Goal: Task Accomplishment & Management: Manage account settings

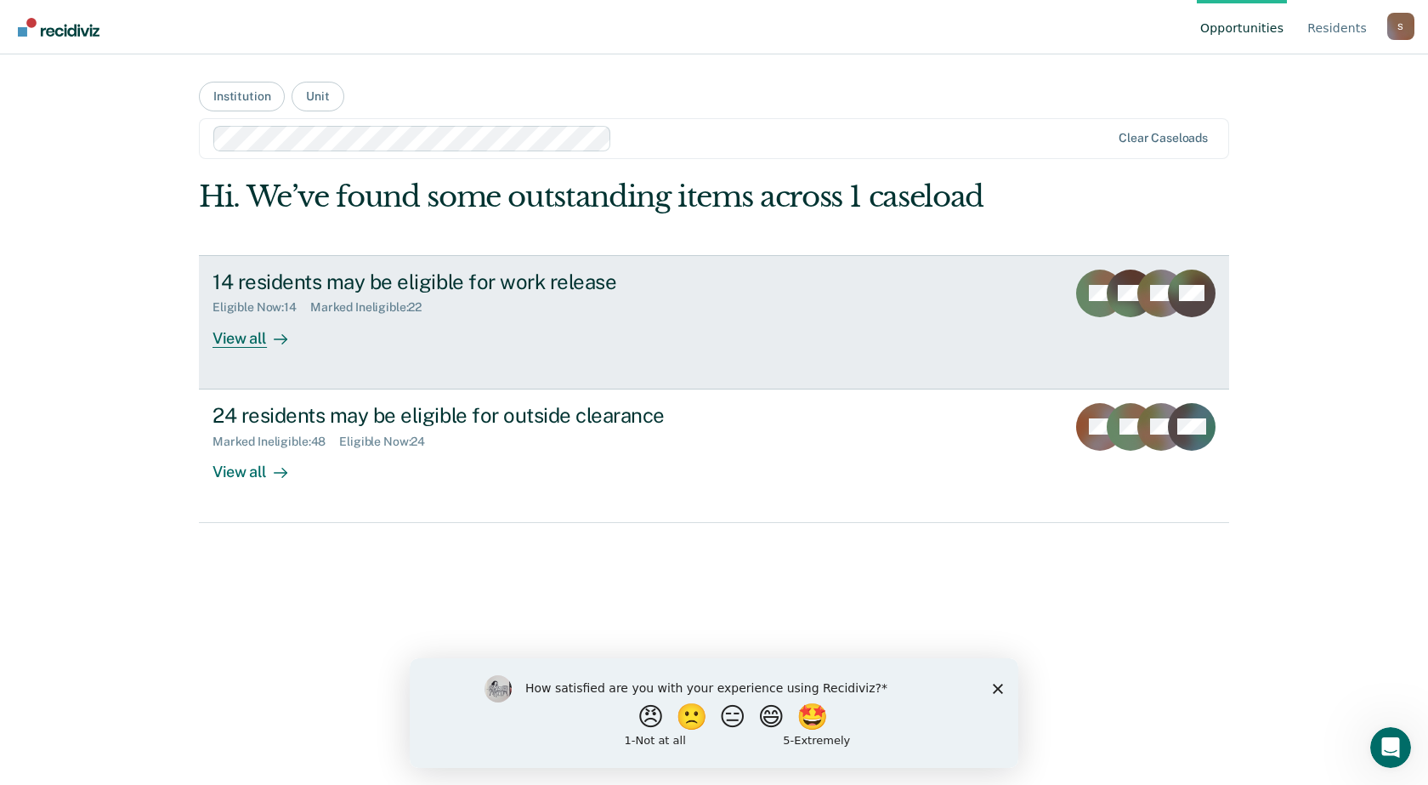
click at [466, 335] on div "14 residents may be eligible for work release Eligible Now : 14 Marked Ineligib…" at bounding box center [532, 308] width 638 height 78
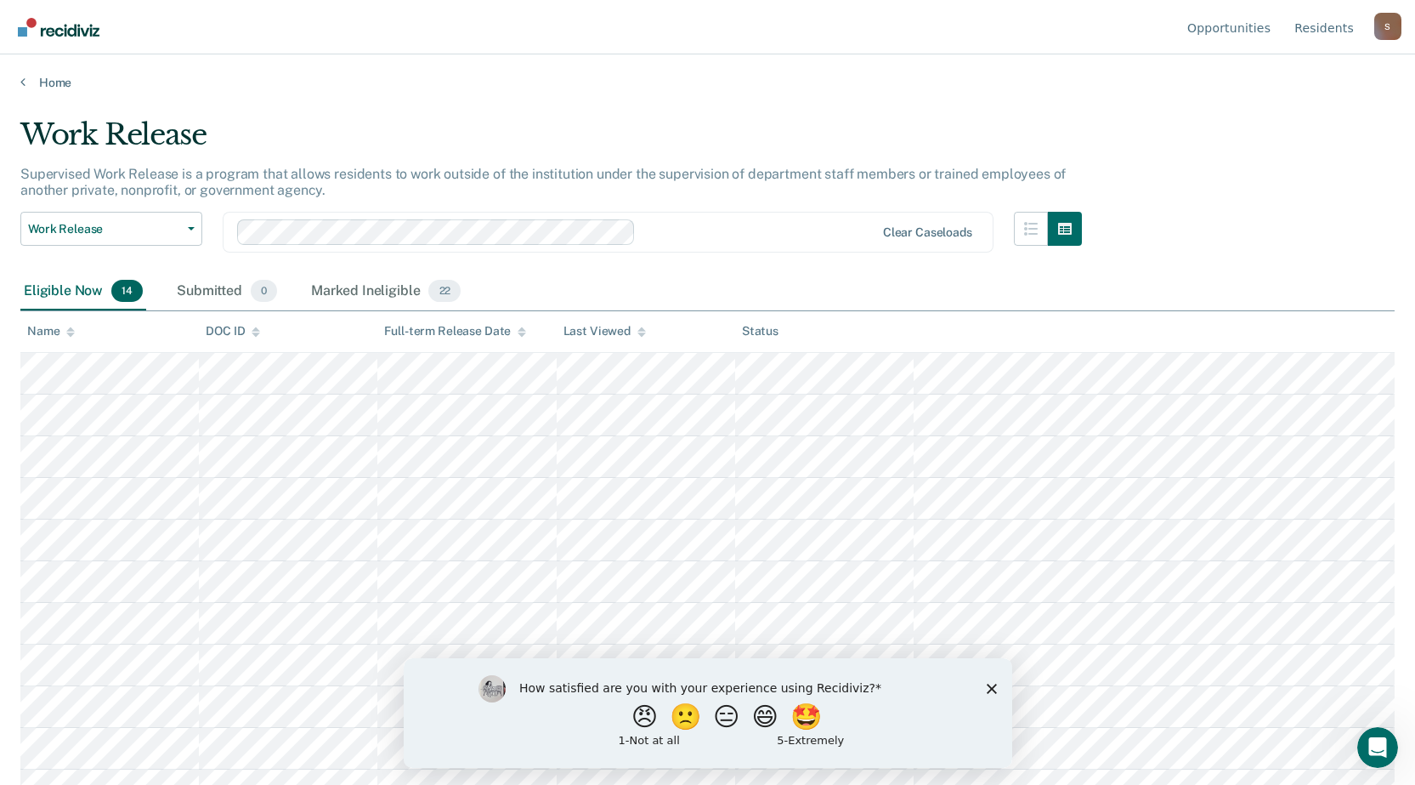
click at [539, 111] on main "Work Release Supervised Work Release is a program that allows residents to work…" at bounding box center [707, 434] width 1415 height 689
click at [693, 228] on div at bounding box center [759, 232] width 232 height 20
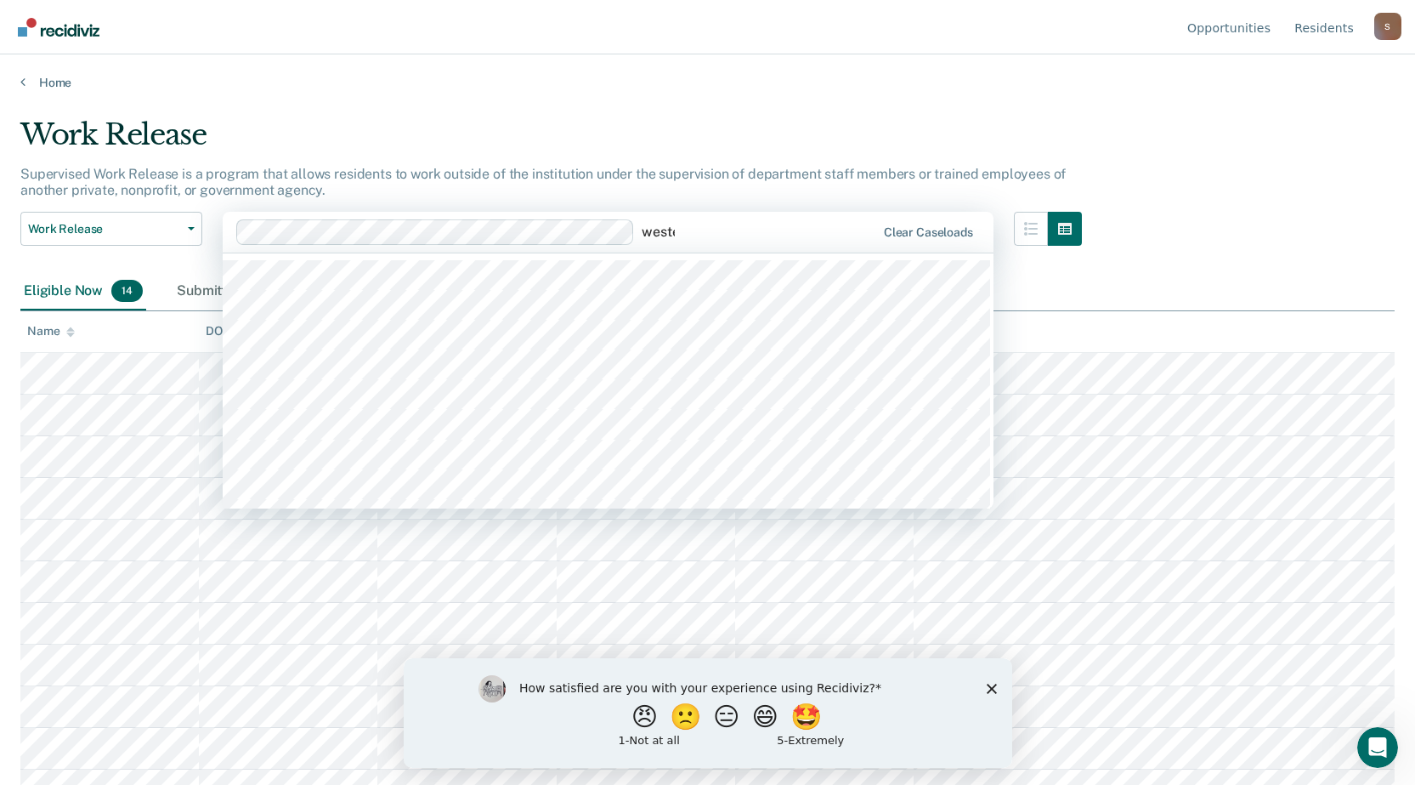
type input "[PERSON_NAME]"
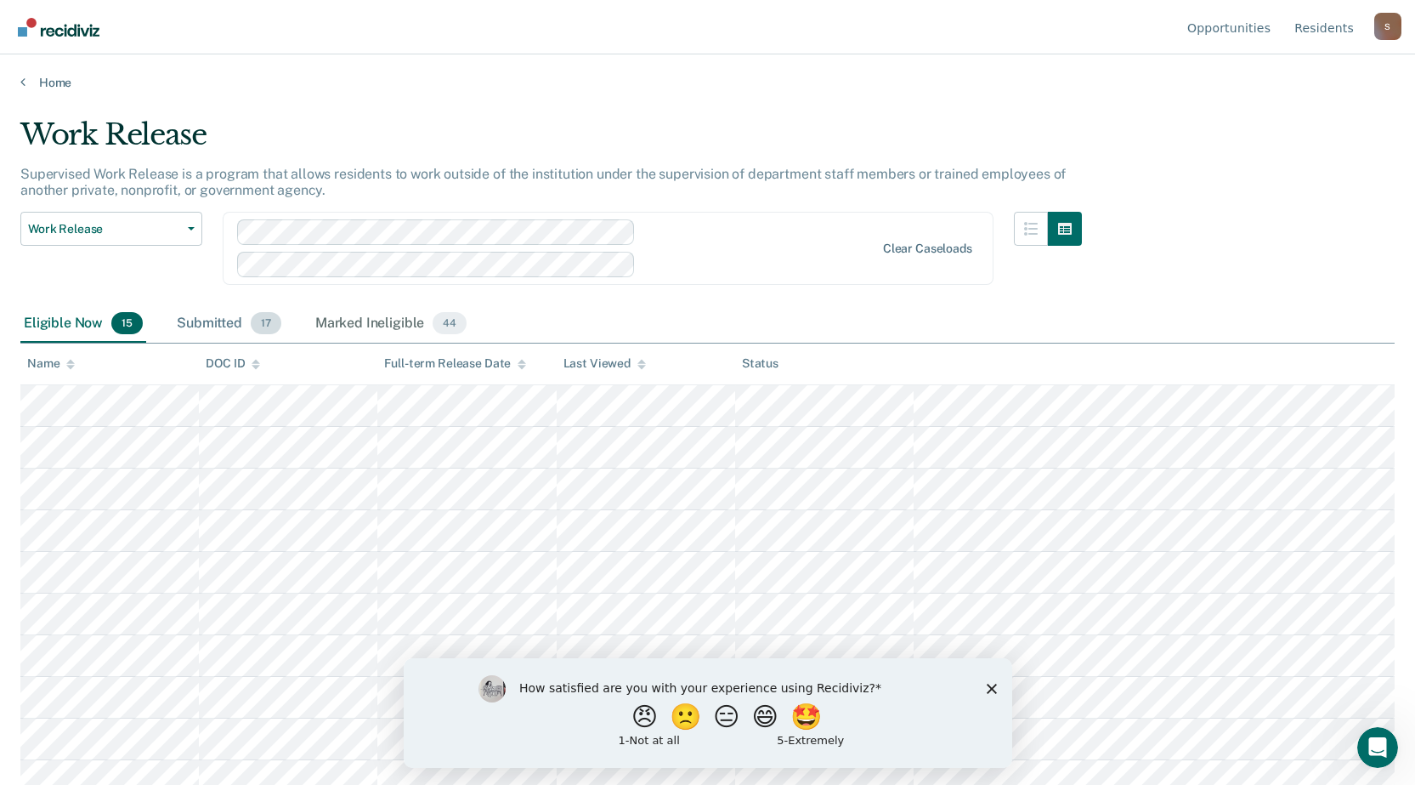
click at [221, 325] on div "Submitted 17" at bounding box center [228, 323] width 111 height 37
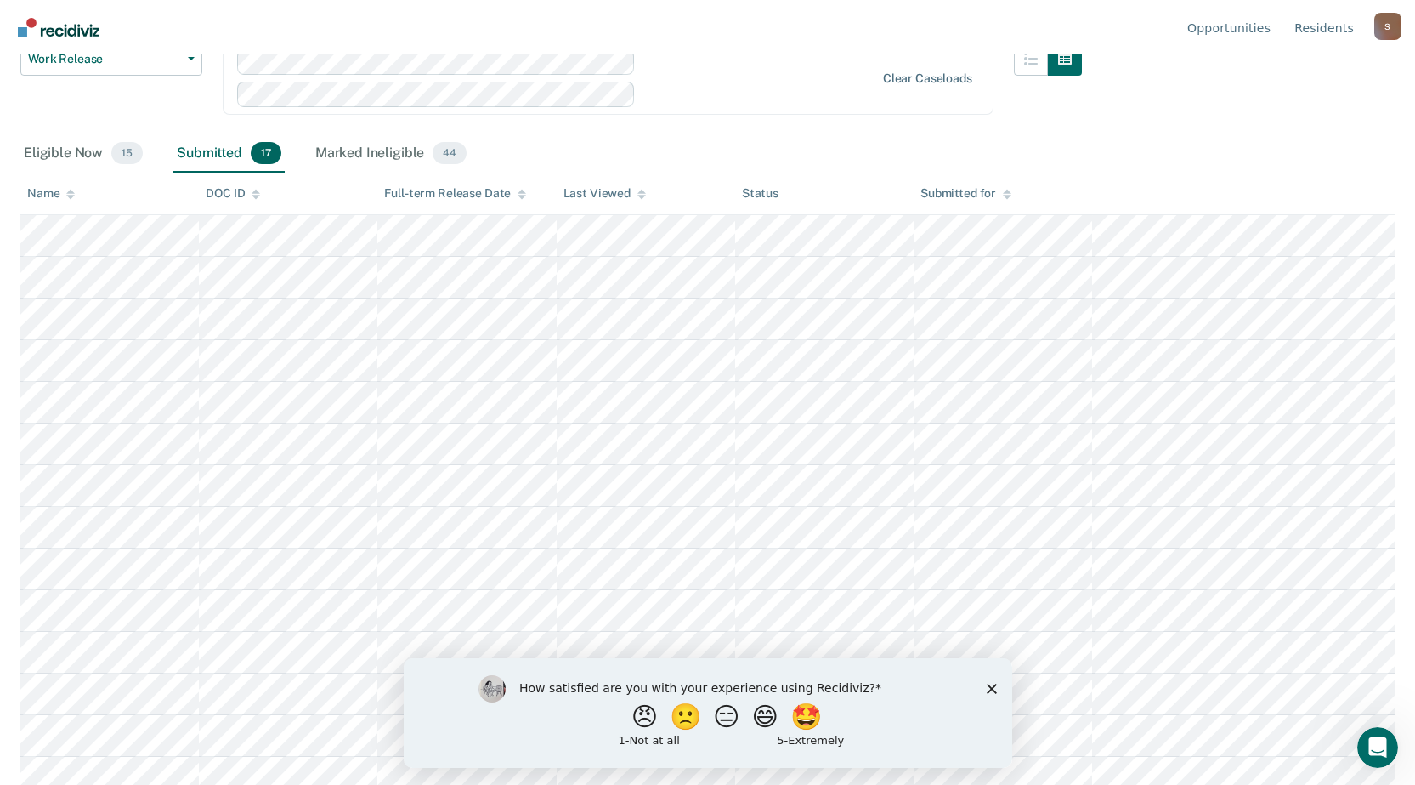
scroll to position [0, 0]
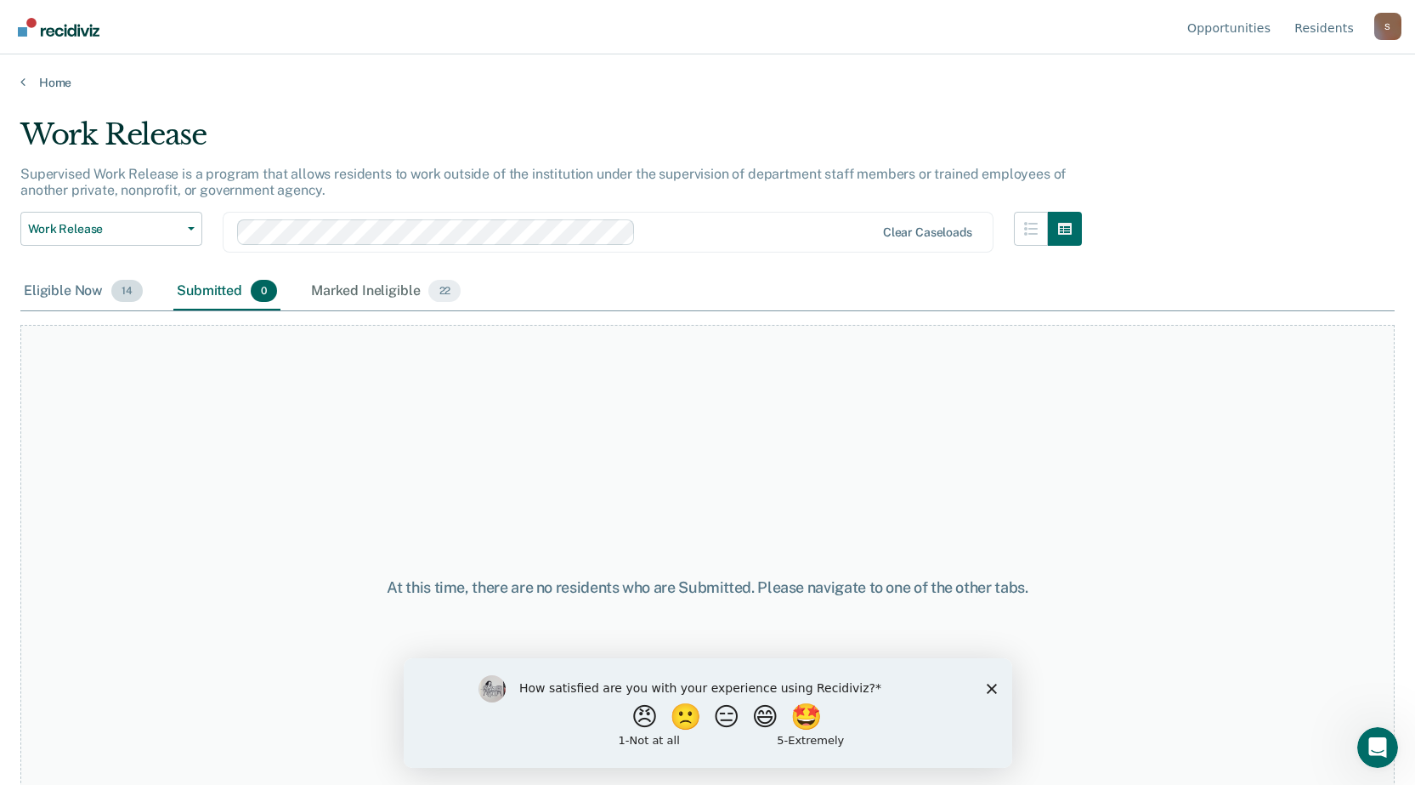
click at [65, 292] on div "Eligible Now 14" at bounding box center [83, 291] width 126 height 37
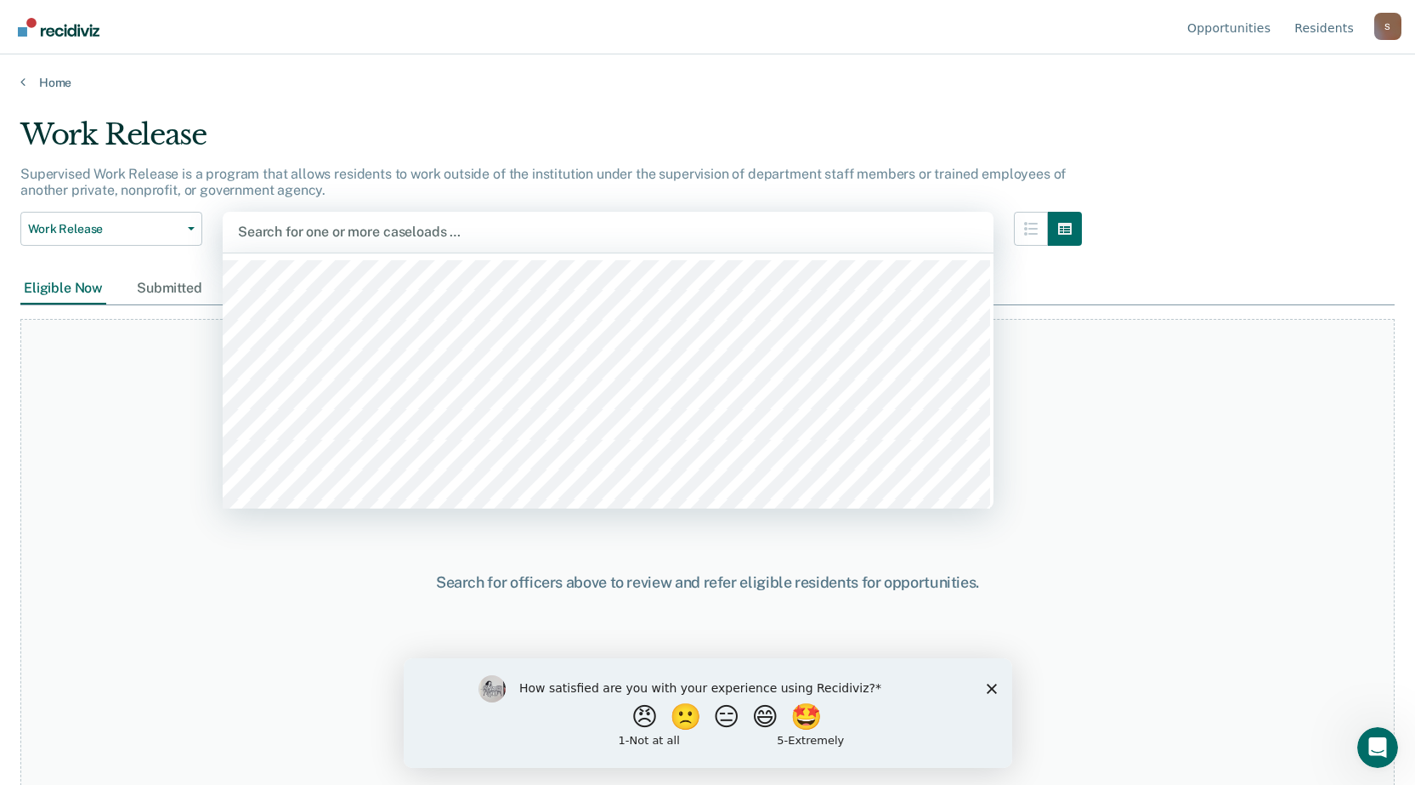
click at [498, 237] on div at bounding box center [608, 232] width 740 height 20
type input "[PERSON_NAME]"
click at [481, 240] on div at bounding box center [608, 232] width 740 height 20
type input "[PERSON_NAME]"
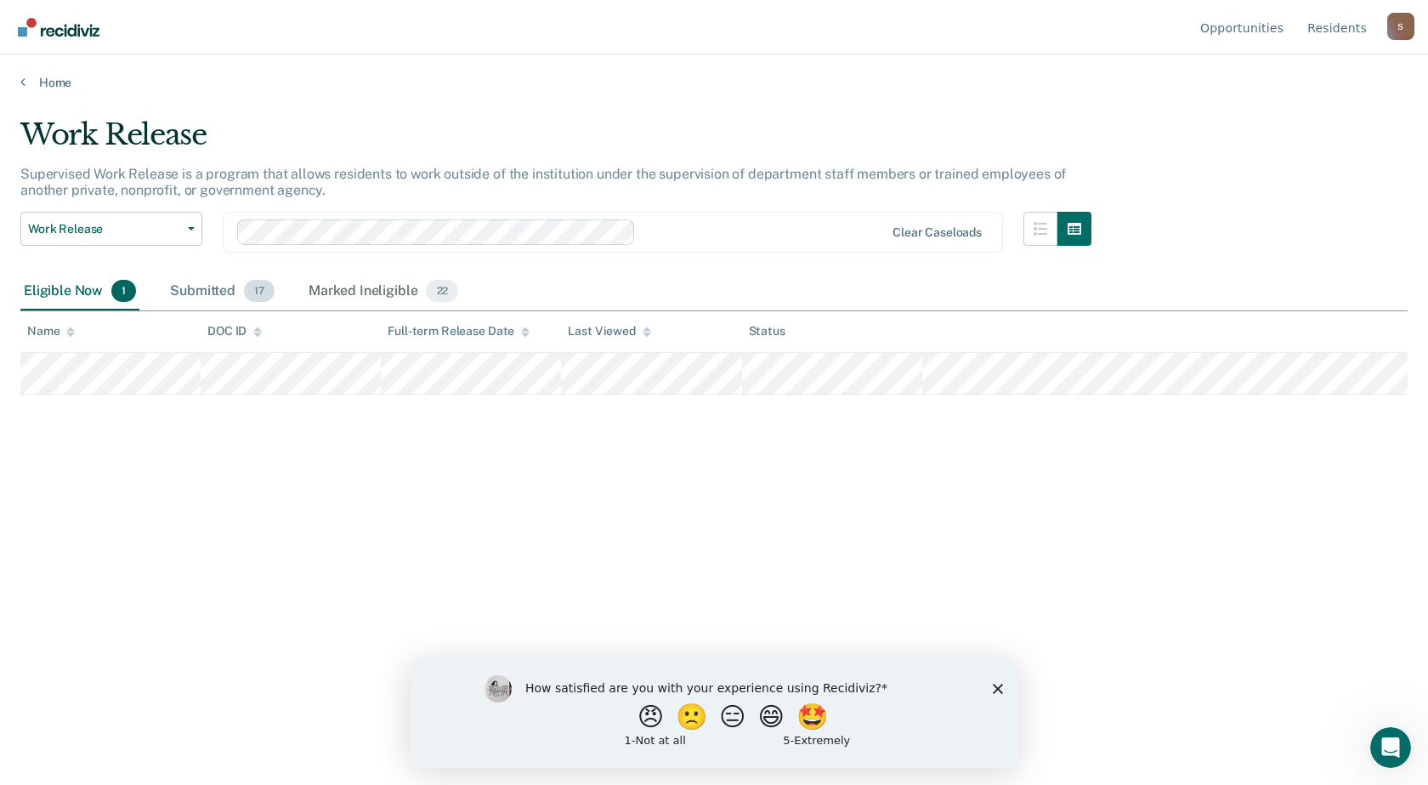
click at [214, 291] on div "Submitted 17" at bounding box center [222, 291] width 111 height 37
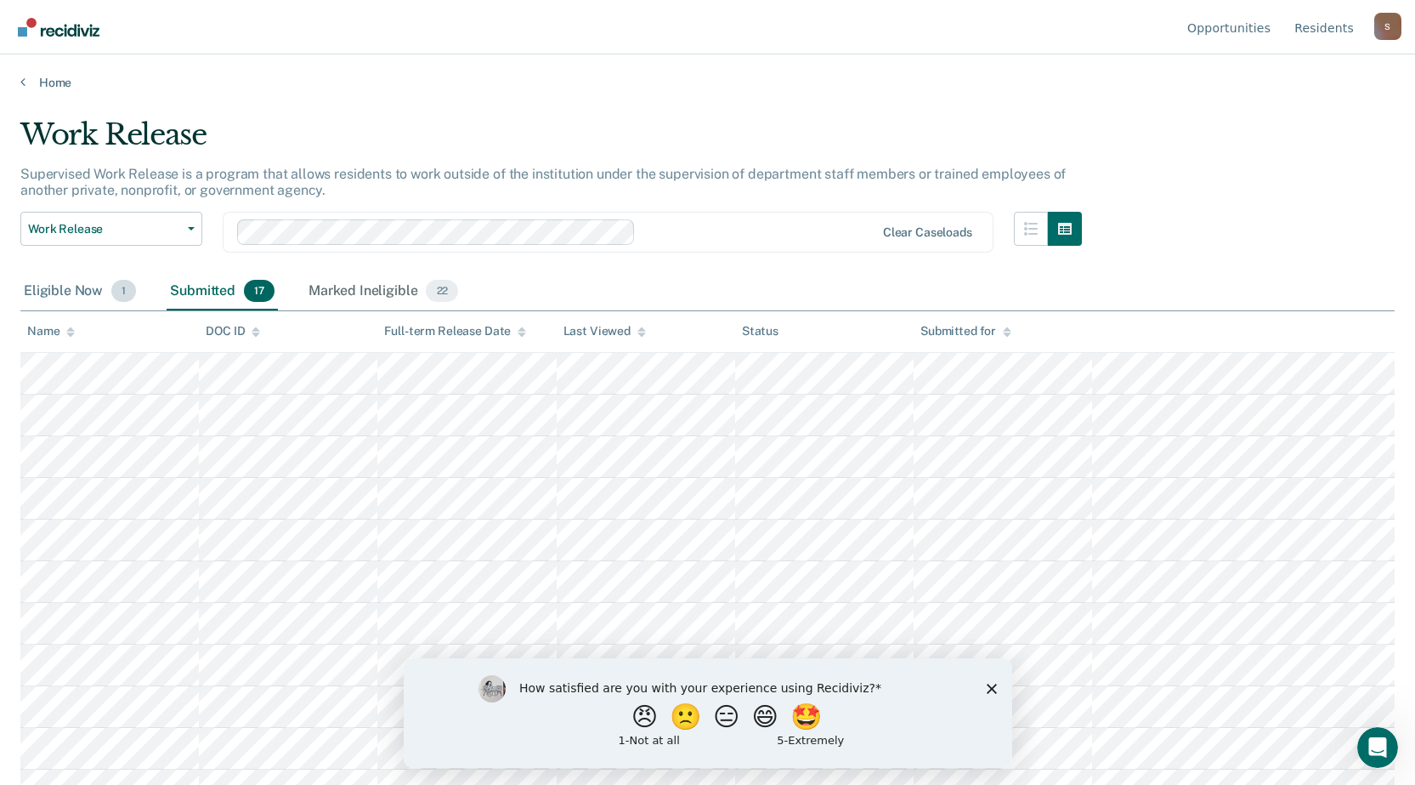
click at [63, 288] on div "Eligible Now 1" at bounding box center [79, 291] width 119 height 37
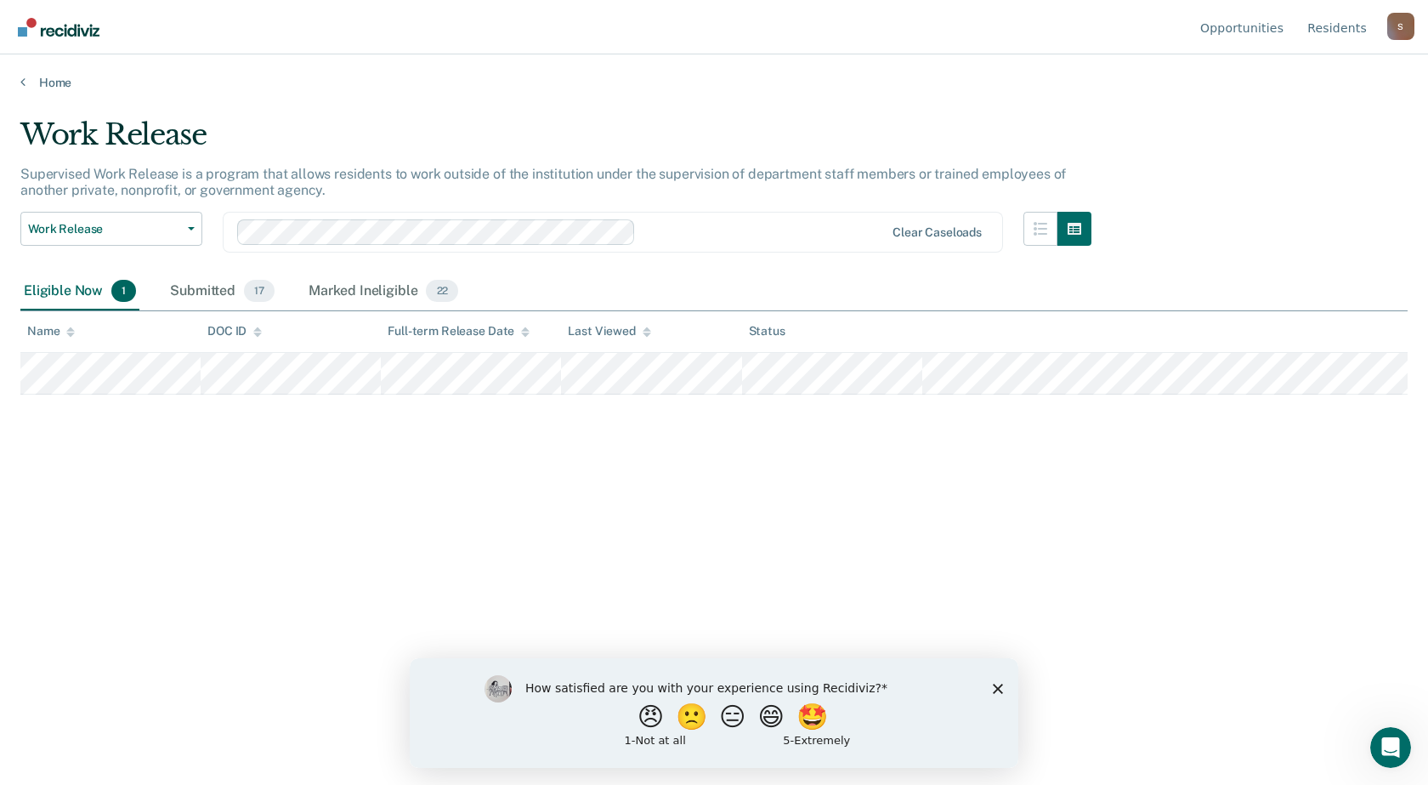
drag, startPoint x: 508, startPoint y: 440, endPoint x: 625, endPoint y: 407, distance: 121.1
click at [508, 440] on div "Work Release Supervised Work Release is a program that allows residents to work…" at bounding box center [713, 387] width 1387 height 540
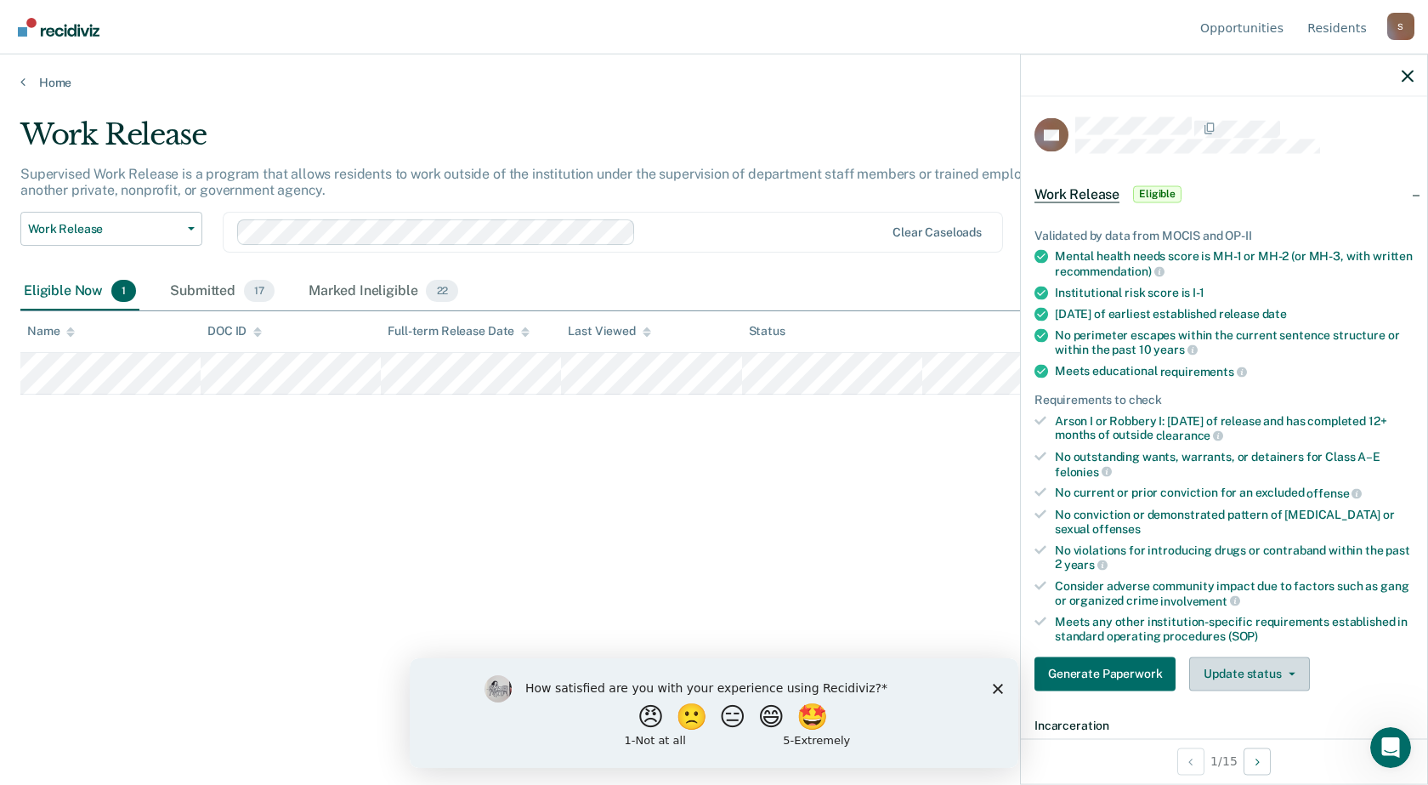
scroll to position [85, 0]
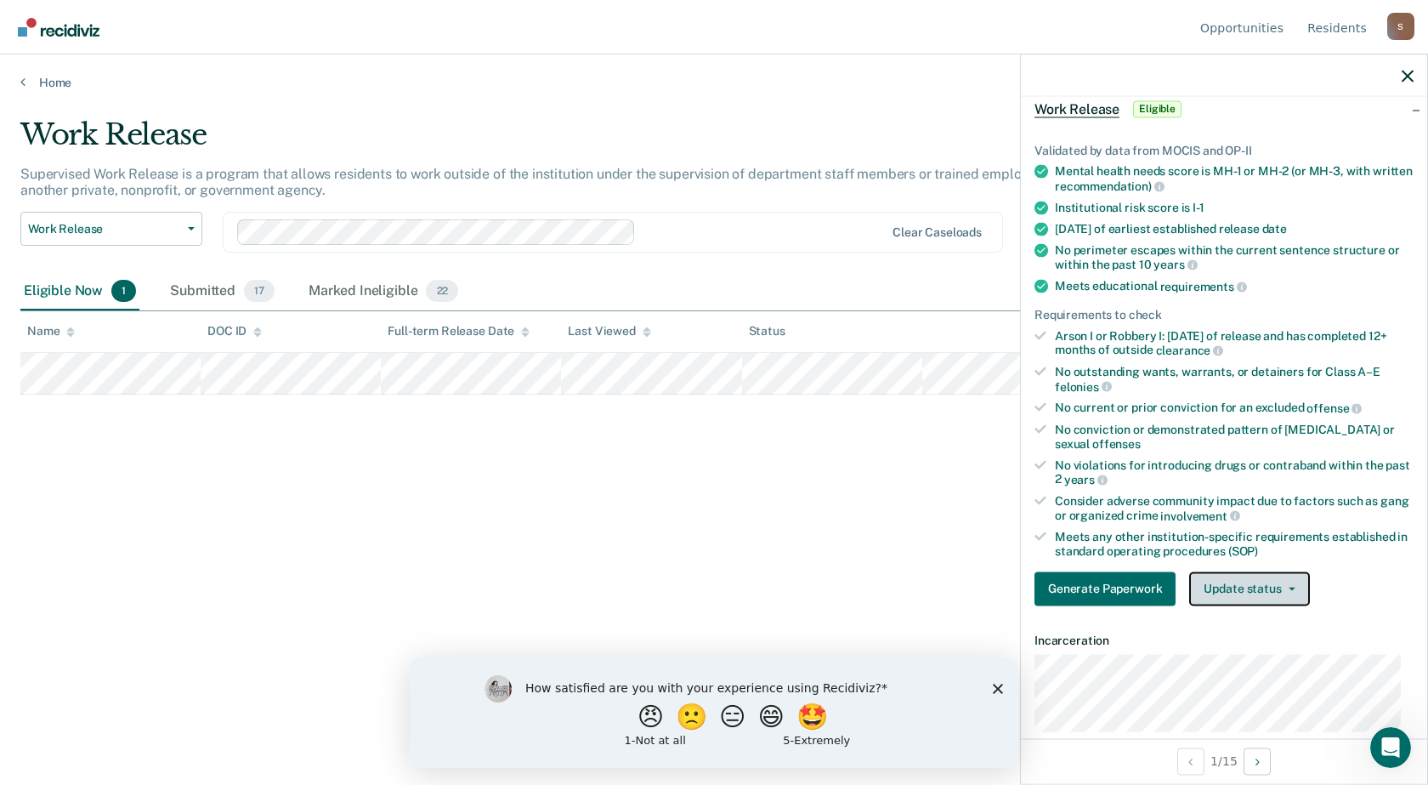
click at [1261, 587] on button "Update status" at bounding box center [1249, 588] width 120 height 34
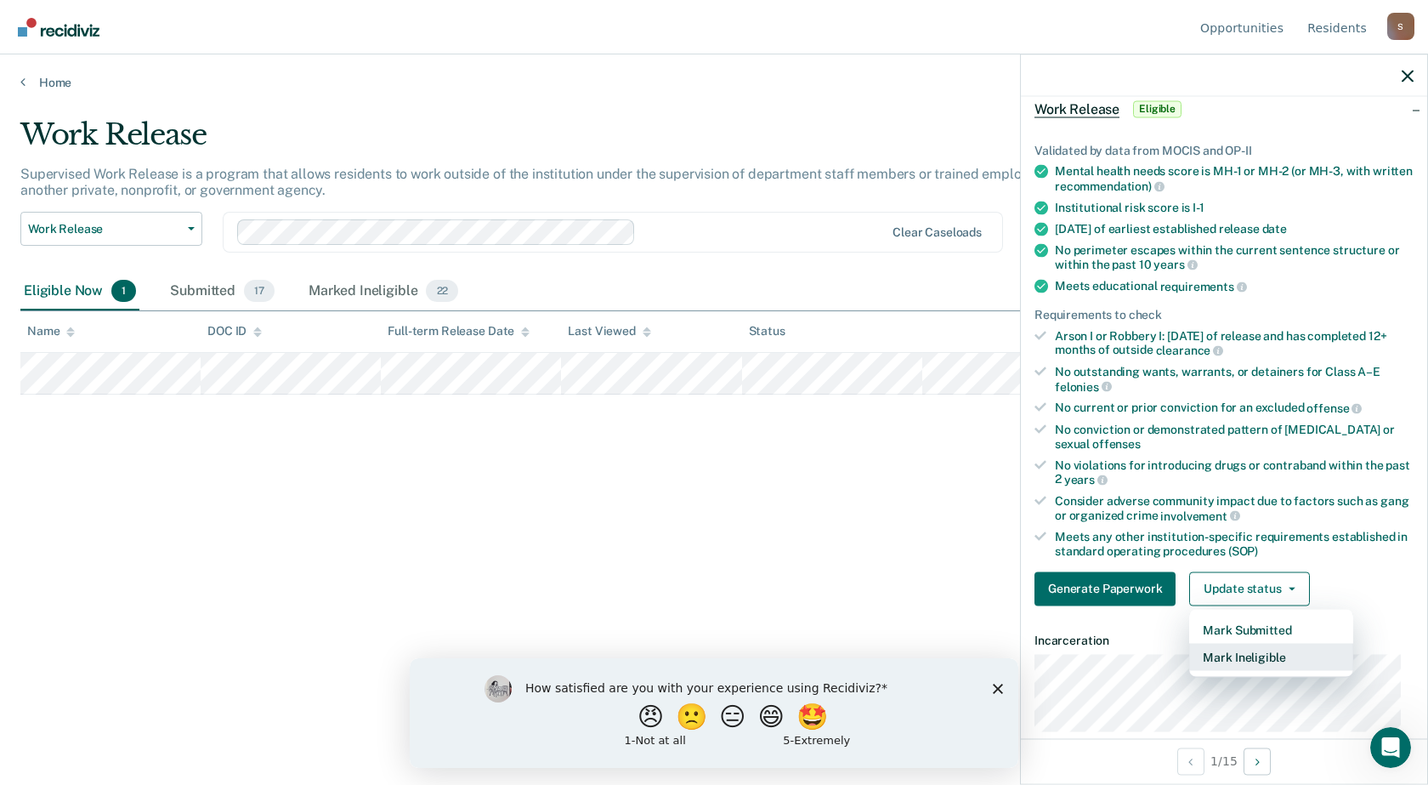
click at [1262, 655] on button "Mark Ineligible" at bounding box center [1271, 656] width 164 height 27
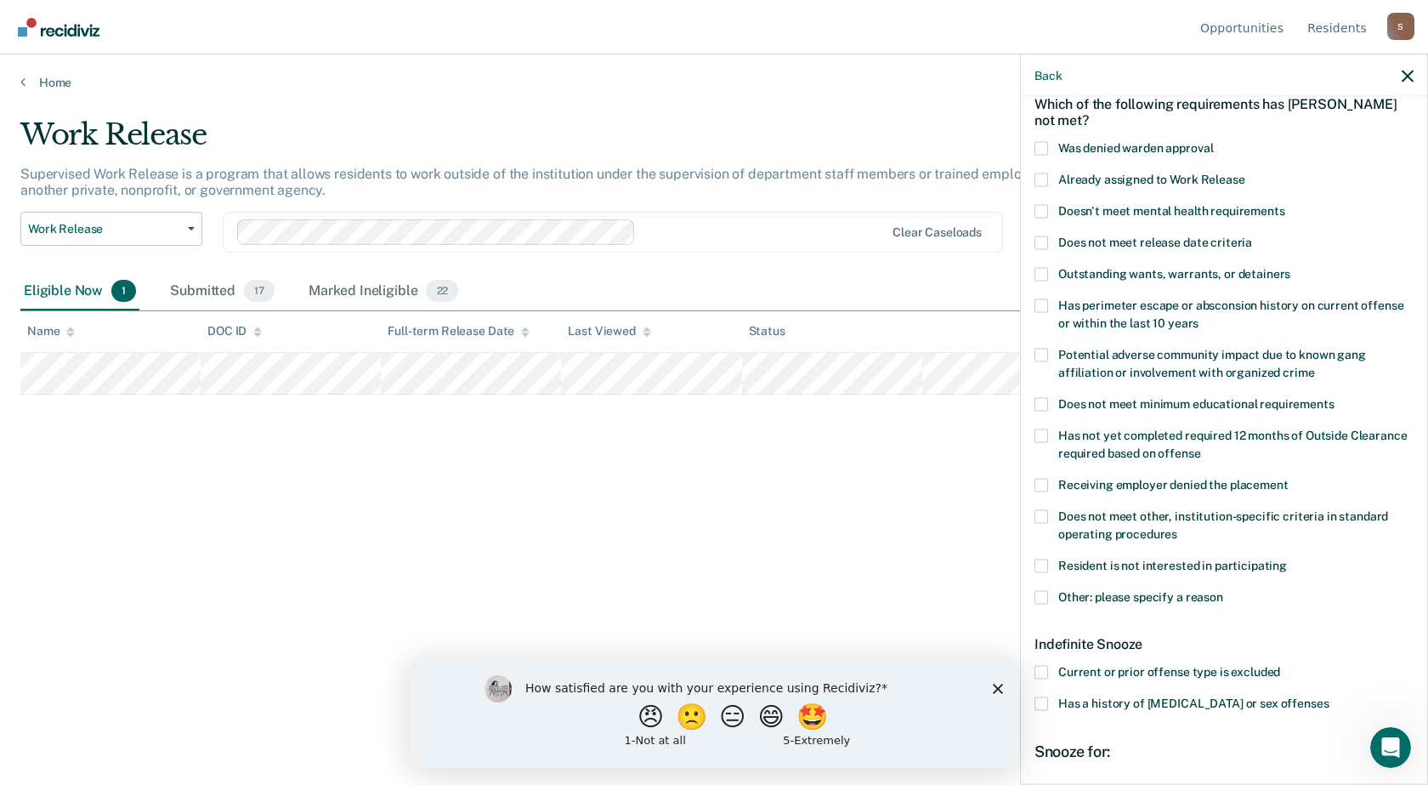
scroll to position [255, 0]
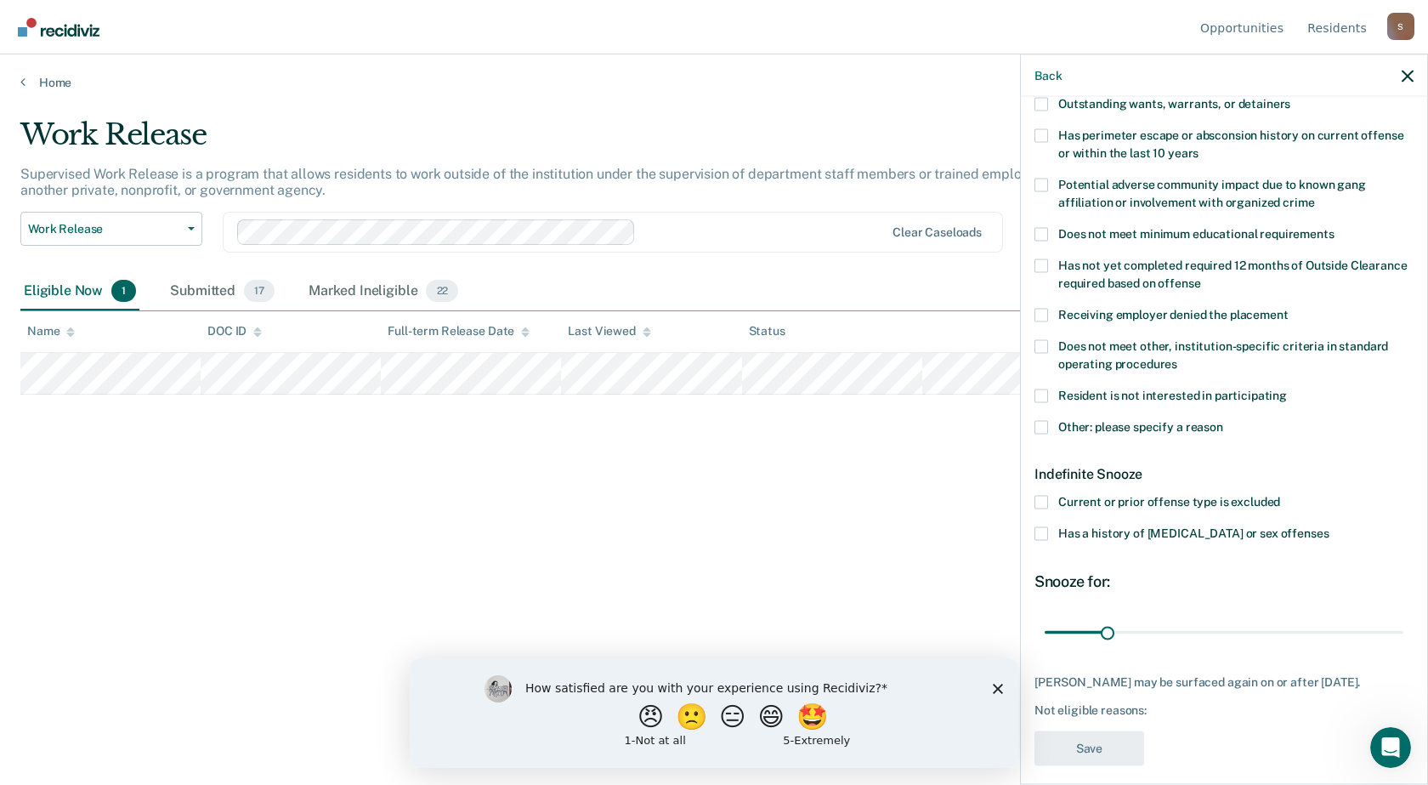
click at [1038, 499] on span at bounding box center [1042, 503] width 14 height 14
click at [1280, 496] on input "Current or prior offense type is excluded" at bounding box center [1280, 496] width 0 height 0
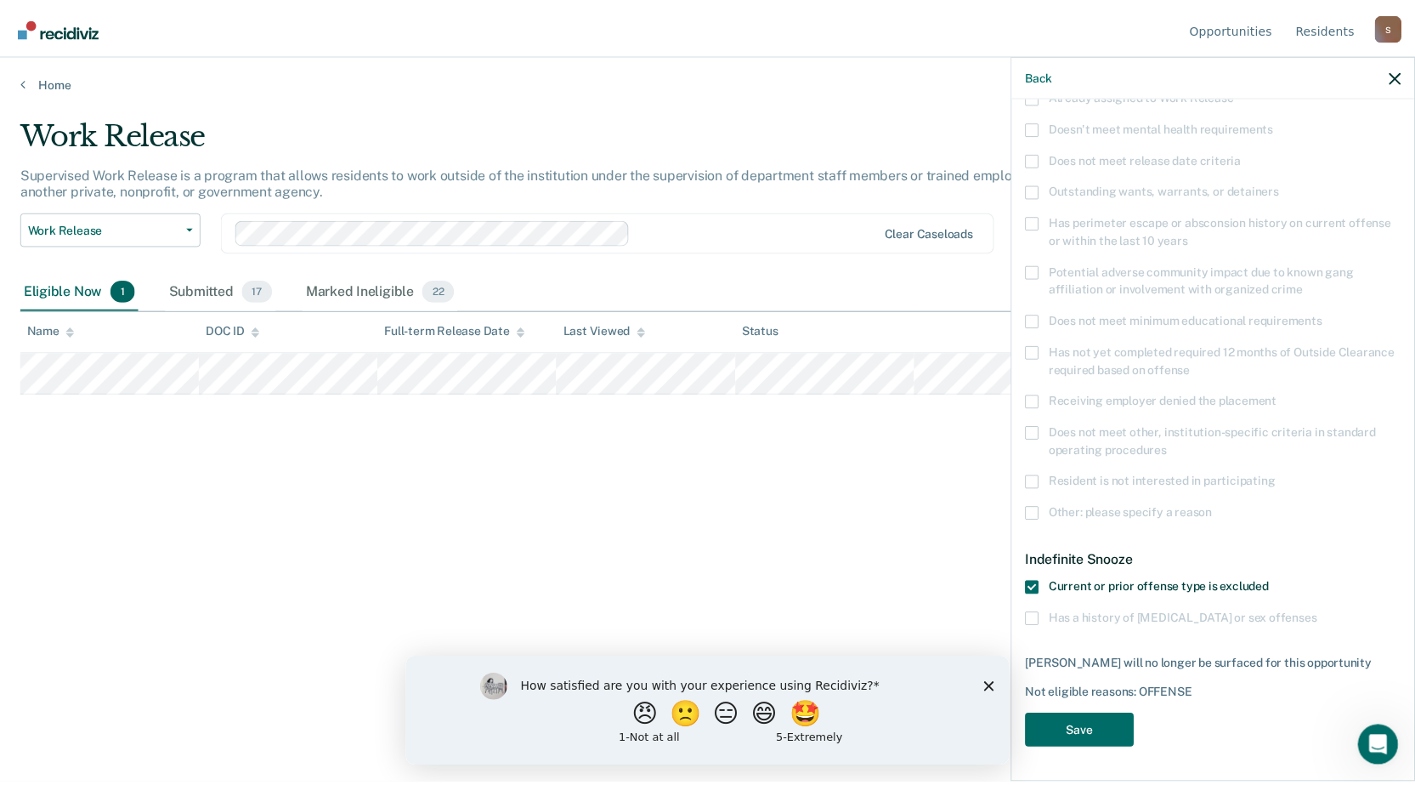
scroll to position [167, 0]
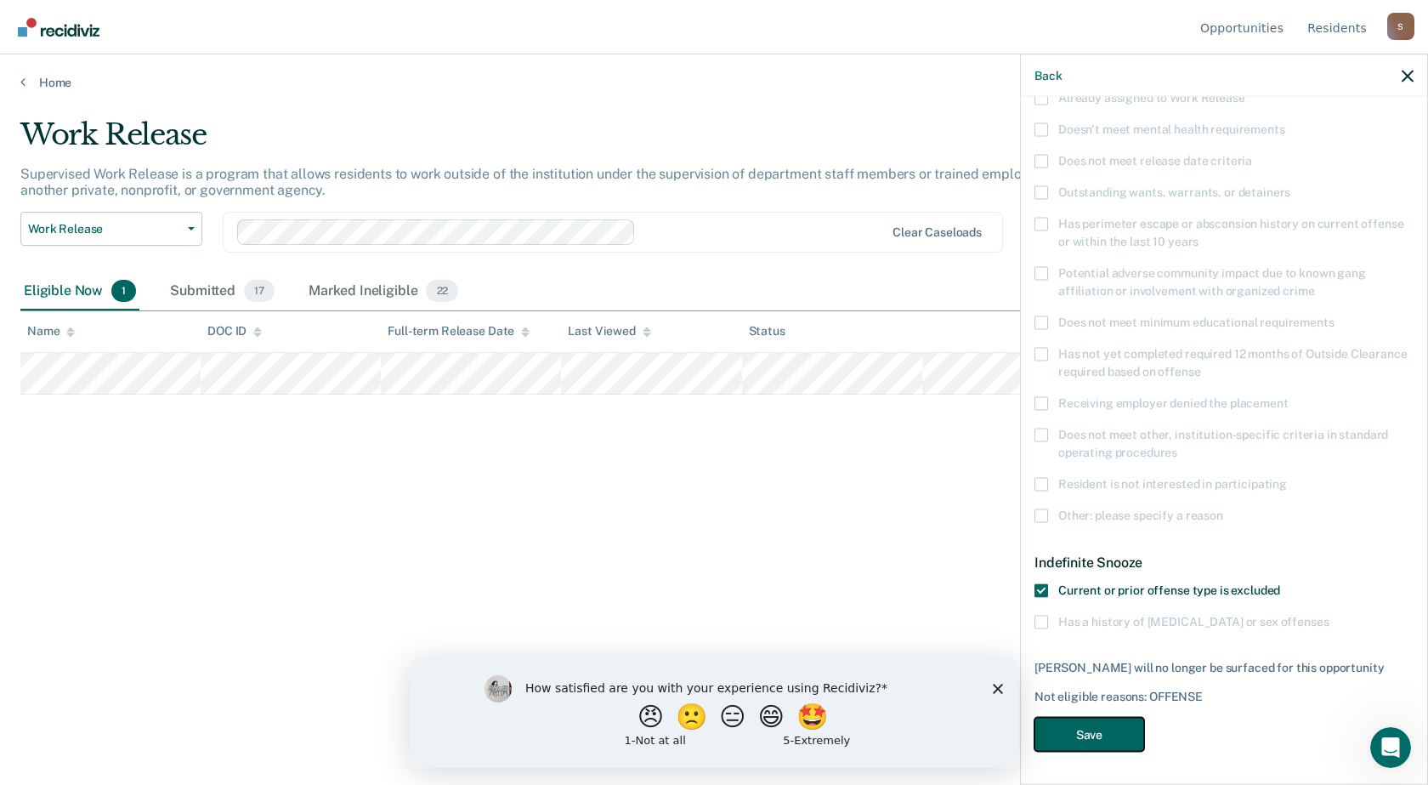
click at [1096, 732] on button "Save" at bounding box center [1090, 734] width 110 height 35
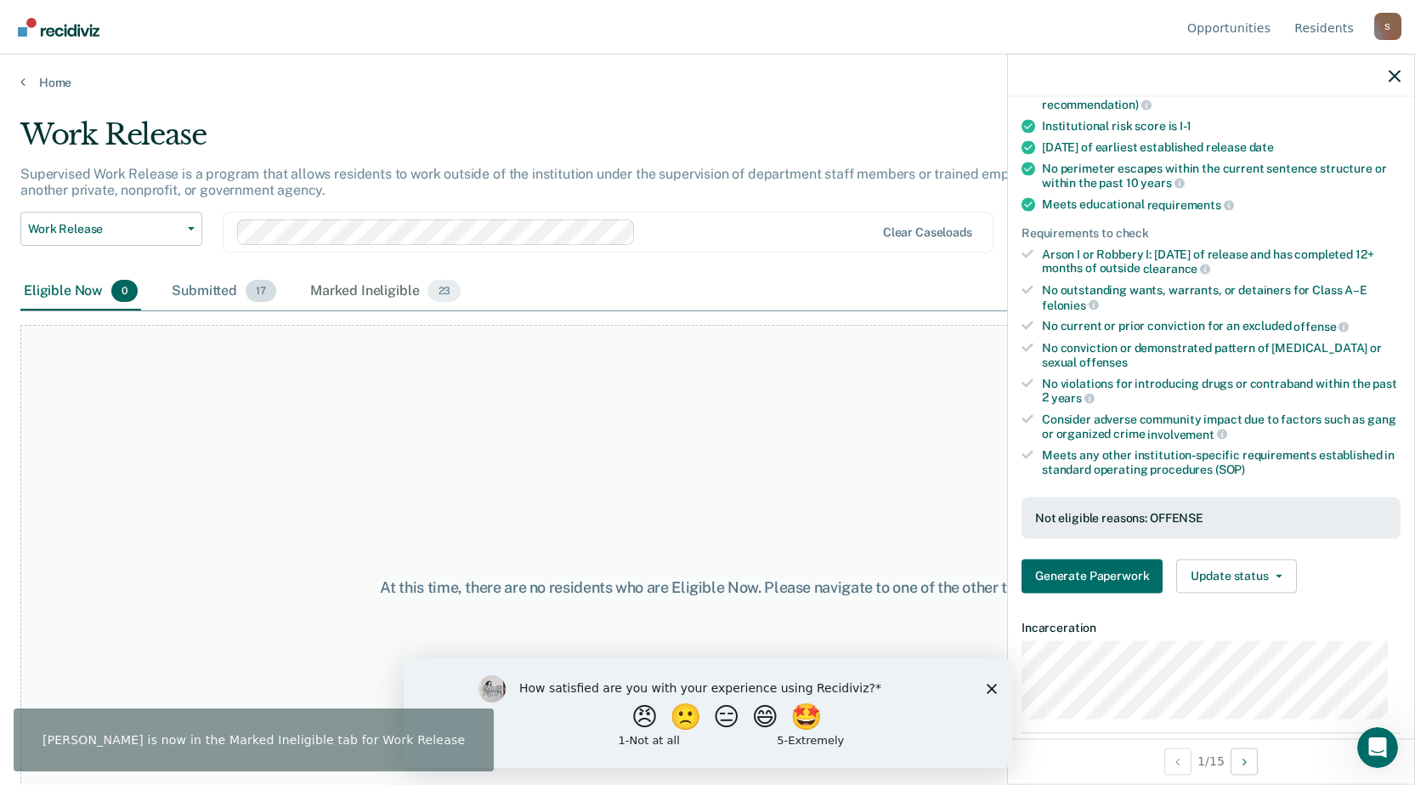
click at [212, 292] on div "Submitted 17" at bounding box center [223, 291] width 111 height 37
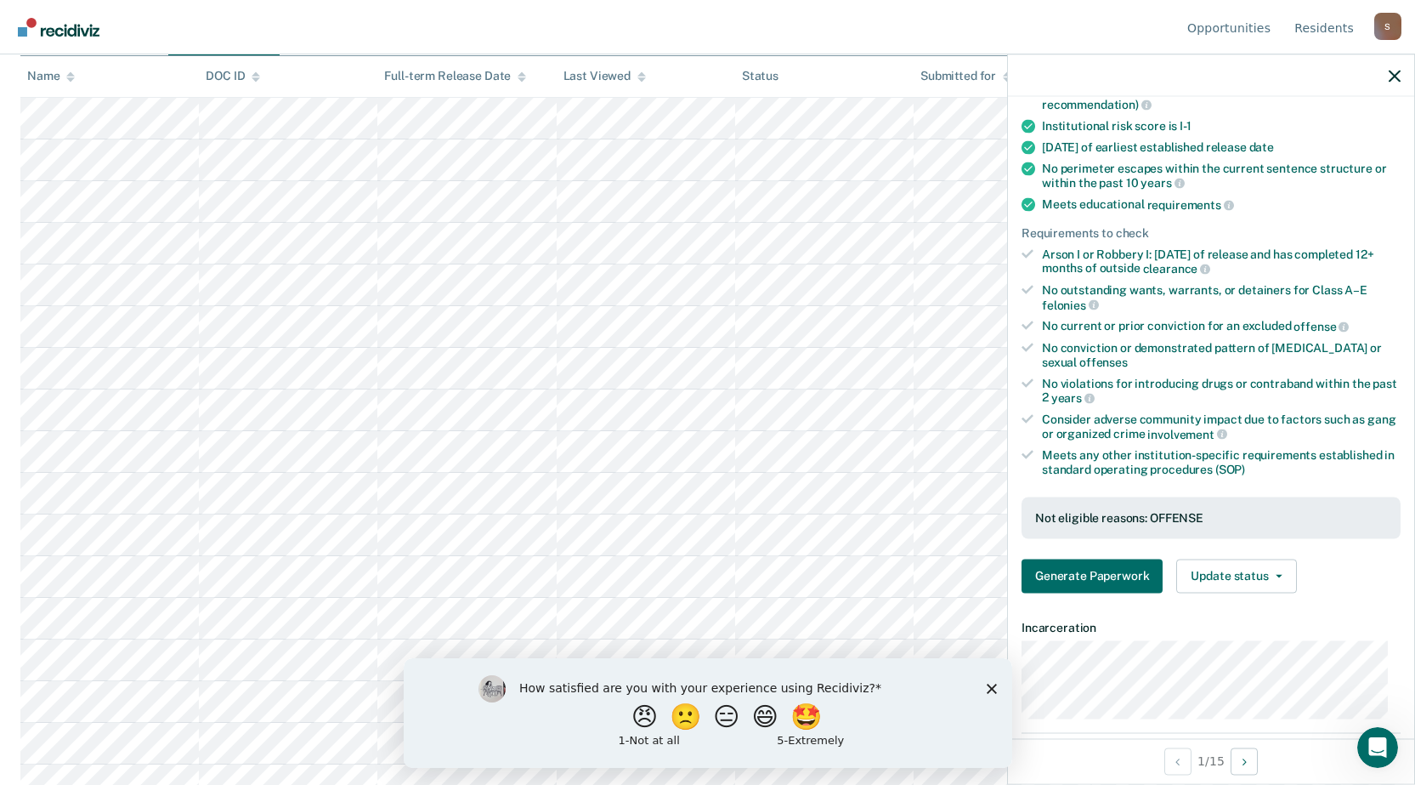
scroll to position [170, 0]
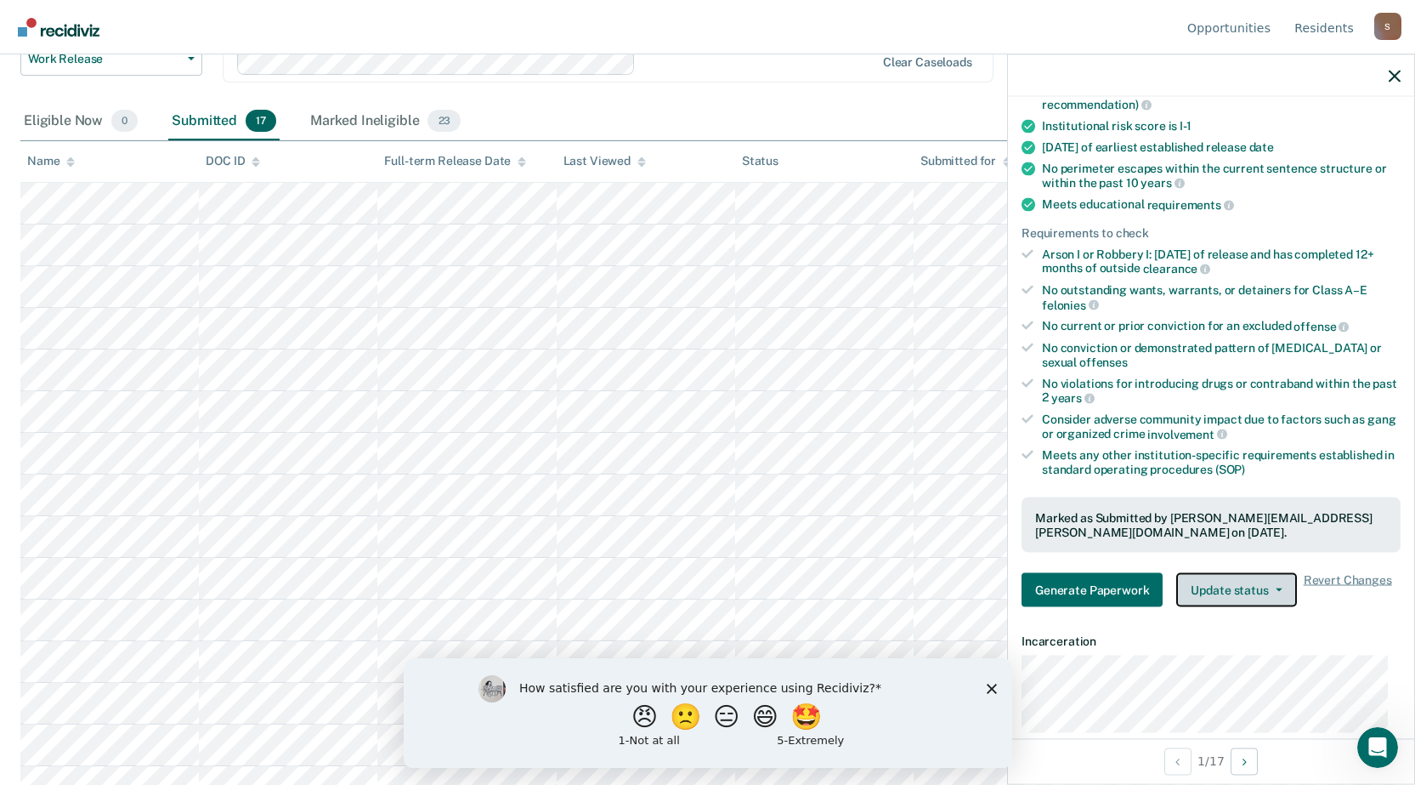
drag, startPoint x: 1252, startPoint y: 588, endPoint x: 1242, endPoint y: 583, distance: 11.4
click at [1251, 587] on button "Update status" at bounding box center [1236, 590] width 120 height 34
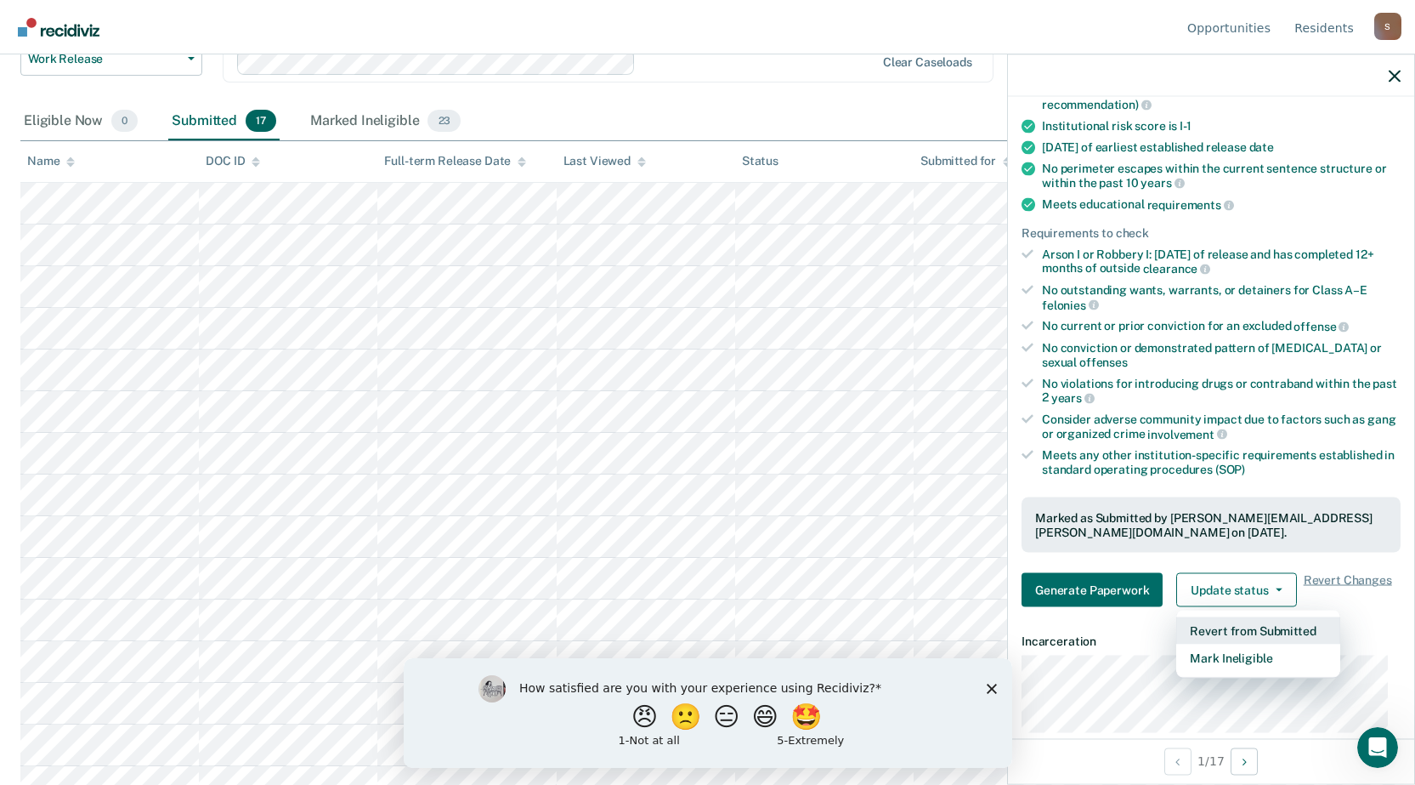
click at [1247, 625] on button "Revert from Submitted" at bounding box center [1258, 630] width 164 height 27
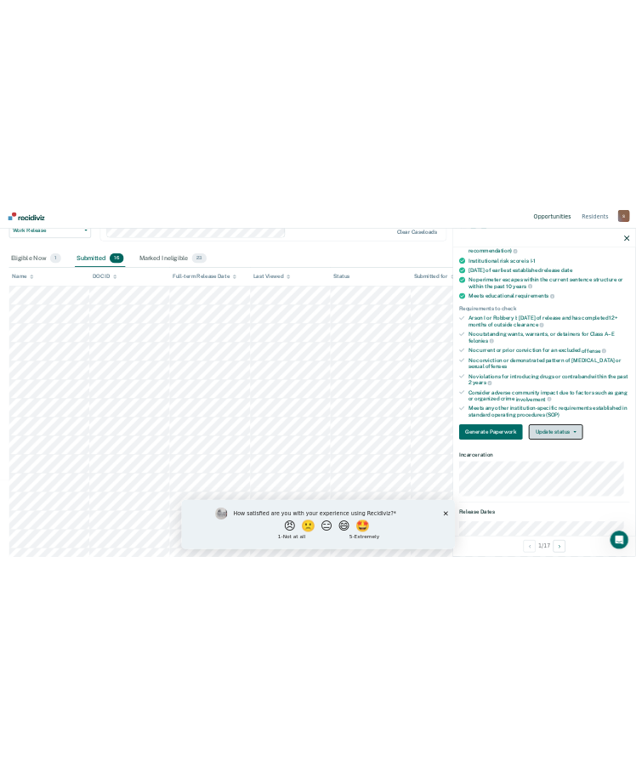
scroll to position [0, 0]
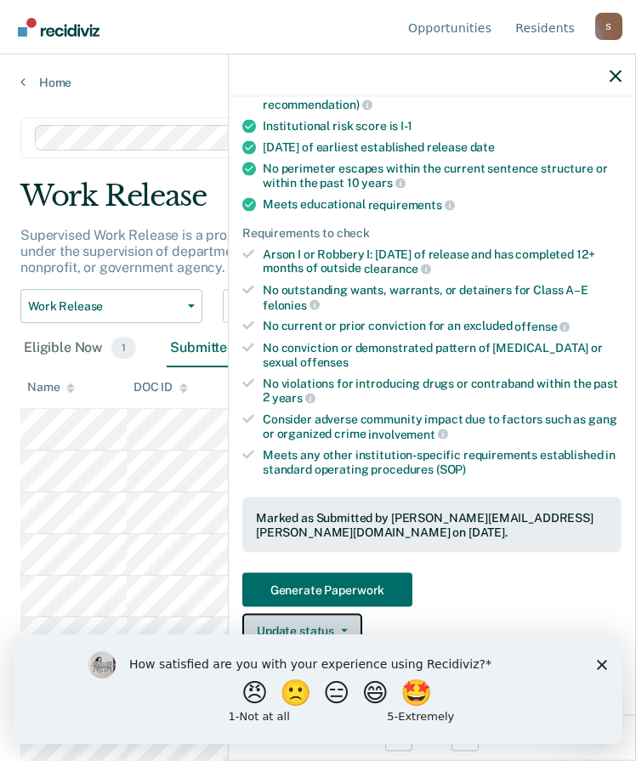
click at [323, 624] on button "Update status" at bounding box center [302, 631] width 120 height 34
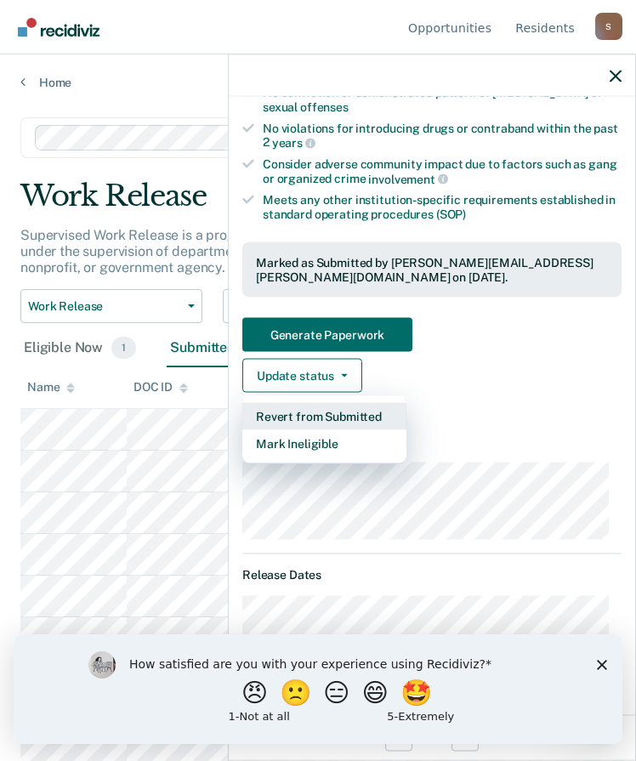
scroll to position [592, 0]
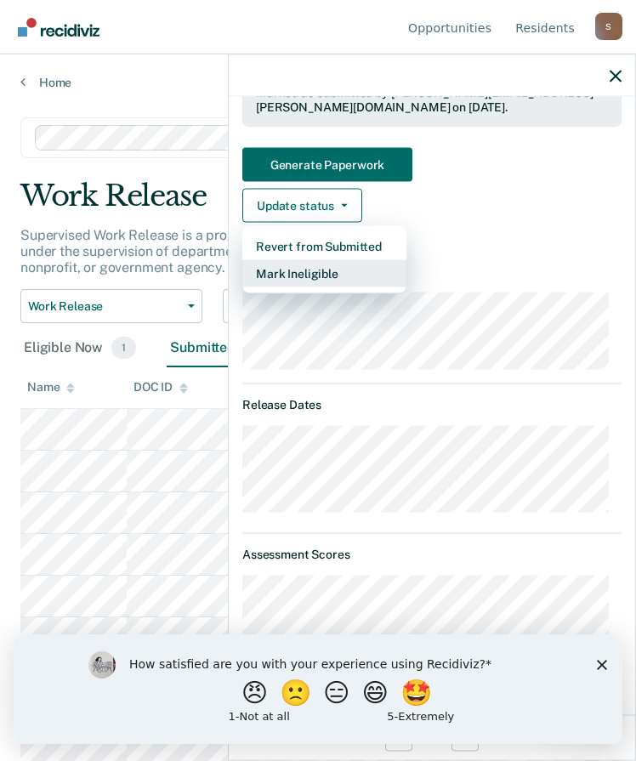
click at [290, 263] on button "Mark Ineligible" at bounding box center [324, 273] width 164 height 27
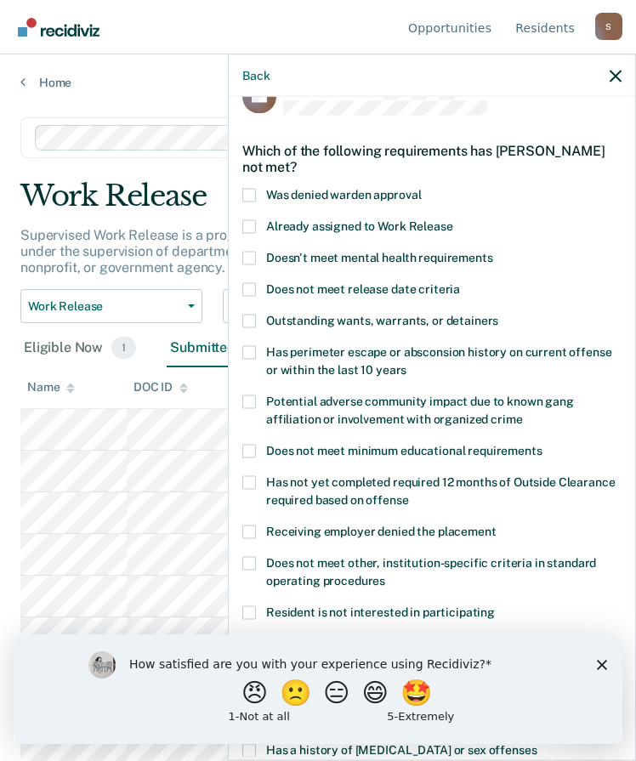
scroll to position [292, 0]
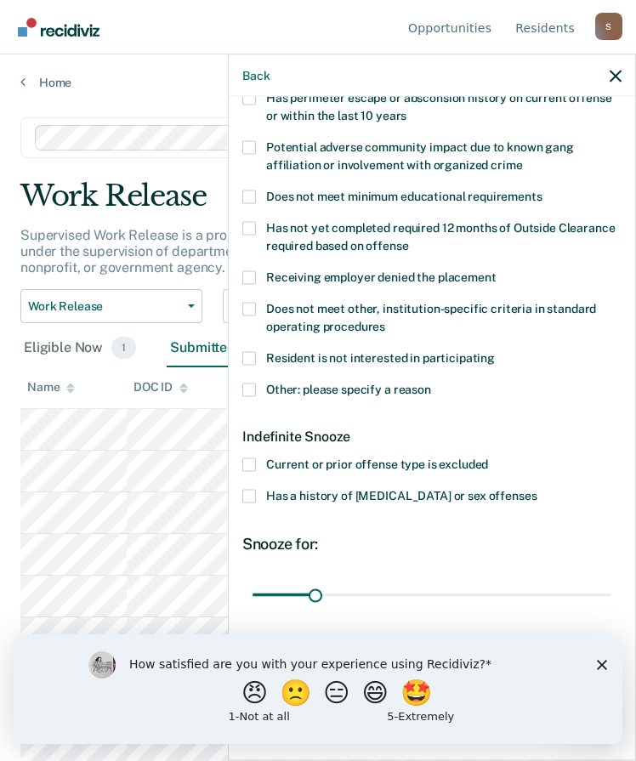
click at [251, 462] on span at bounding box center [249, 465] width 14 height 14
click at [488, 458] on input "Current or prior offense type is excluded" at bounding box center [488, 458] width 0 height 0
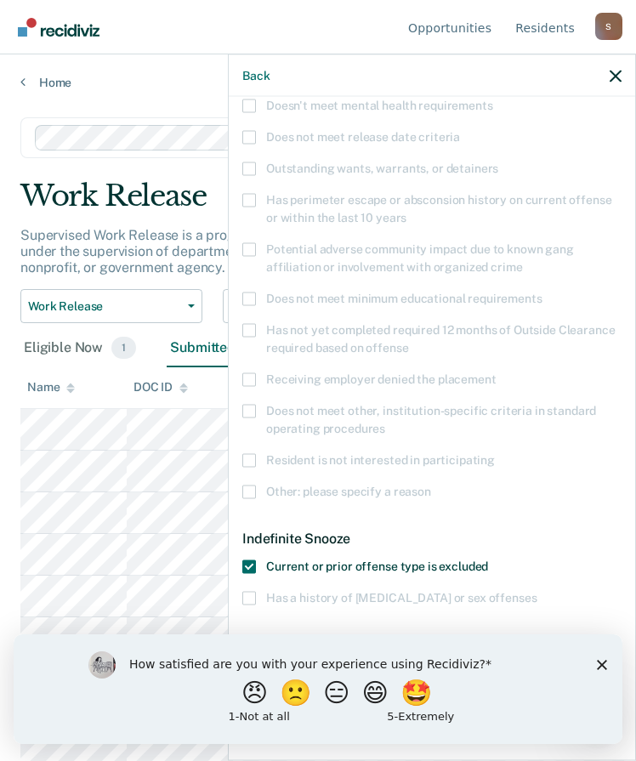
scroll to position [315, 0]
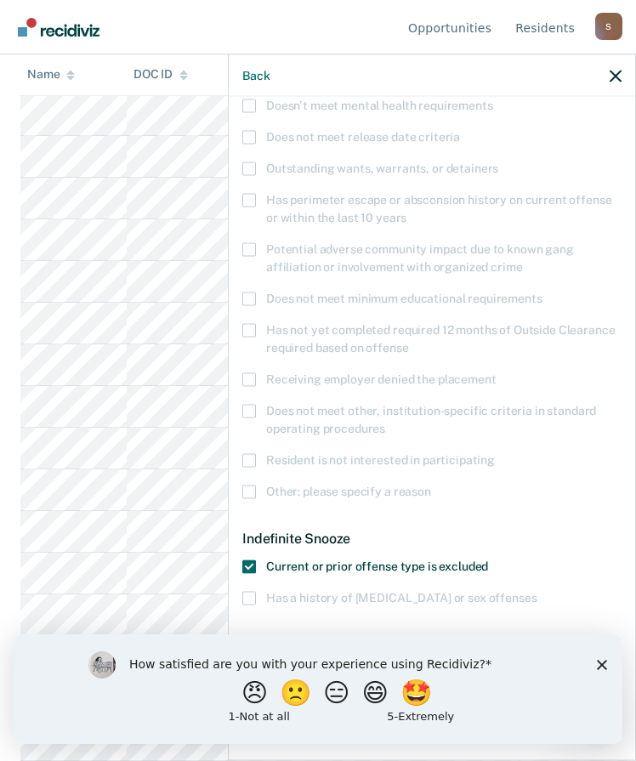
click at [603, 664] on polygon "Close survey" at bounding box center [602, 664] width 10 height 10
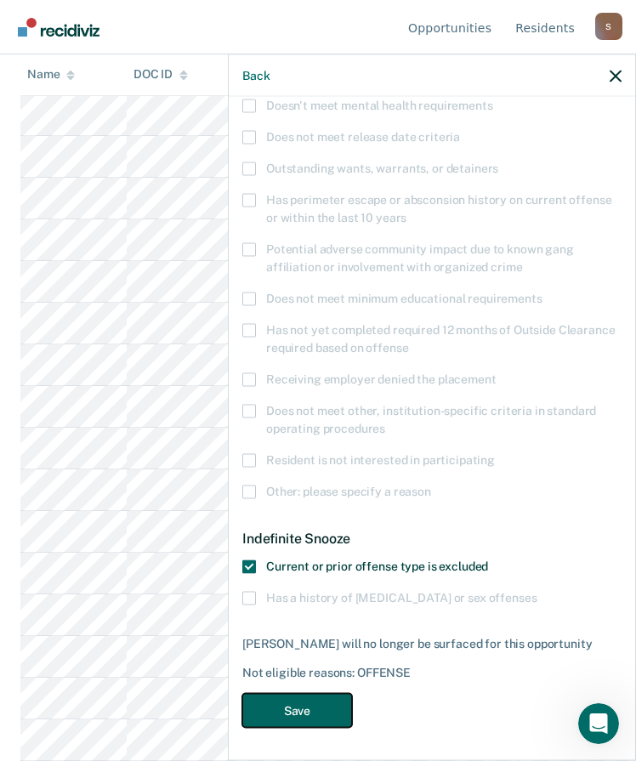
click at [338, 701] on button "Save" at bounding box center [297, 710] width 110 height 35
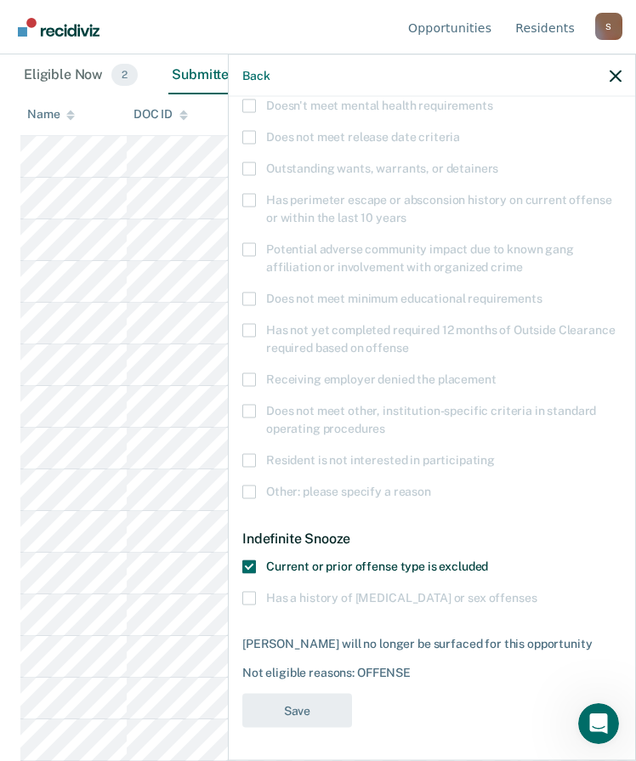
scroll to position [273, 0]
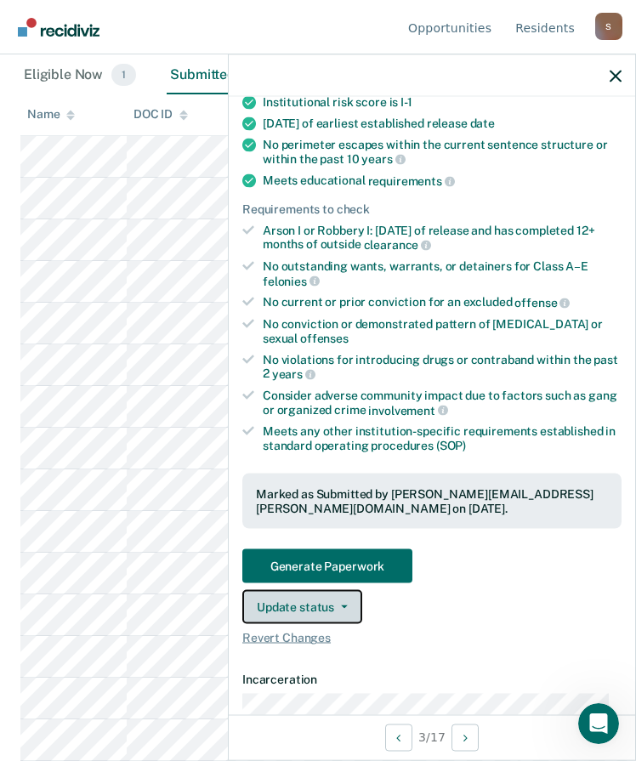
click at [336, 600] on button "Update status" at bounding box center [302, 607] width 120 height 34
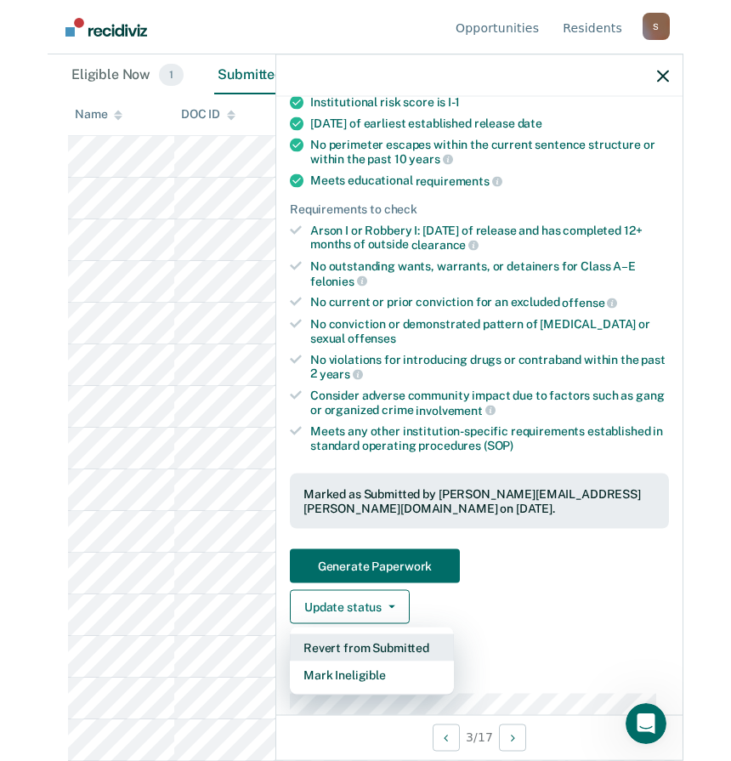
scroll to position [0, 0]
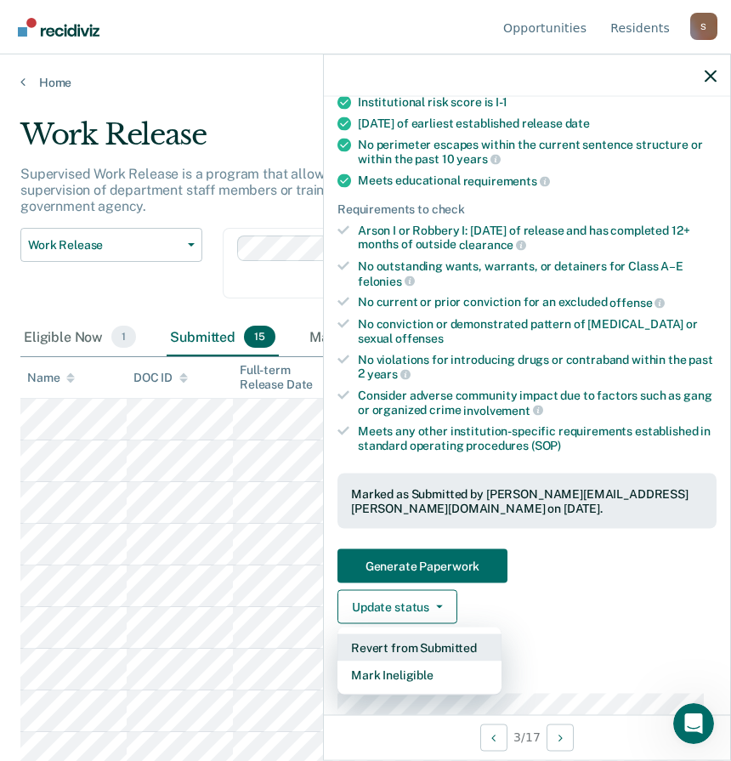
click at [422, 640] on button "Revert from Submitted" at bounding box center [419, 647] width 164 height 27
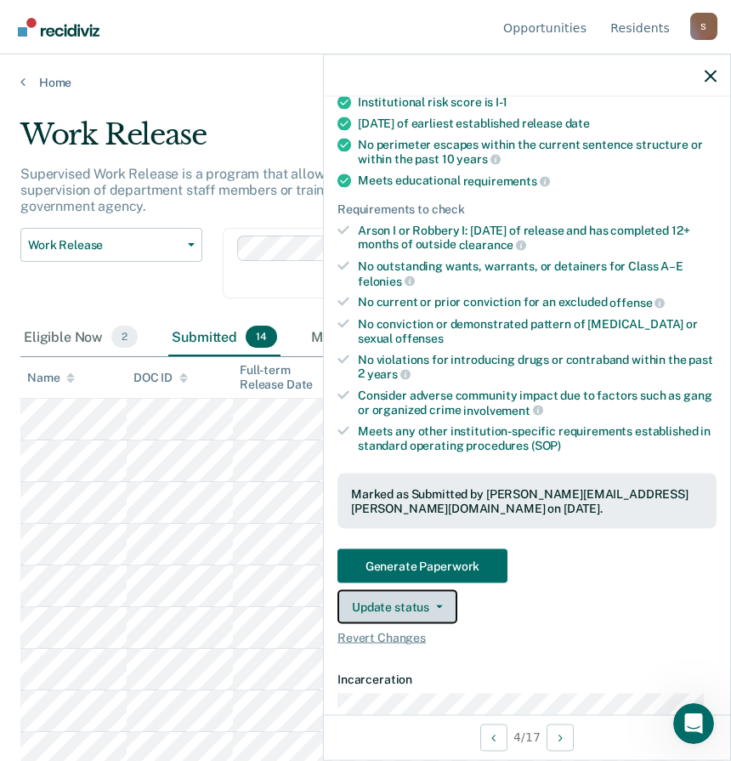
click at [422, 604] on button "Update status" at bounding box center [397, 607] width 120 height 34
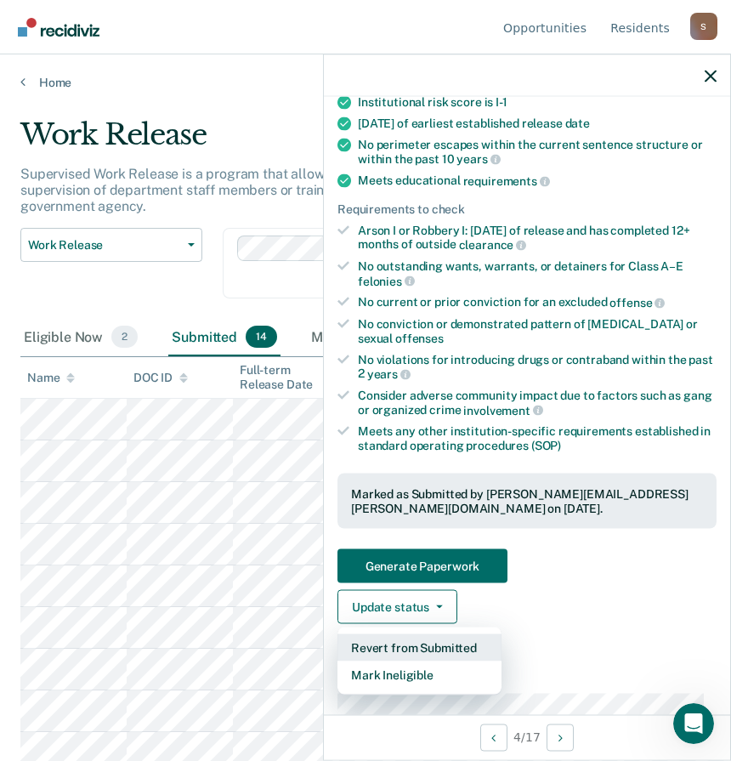
click at [420, 644] on button "Revert from Submitted" at bounding box center [419, 647] width 164 height 27
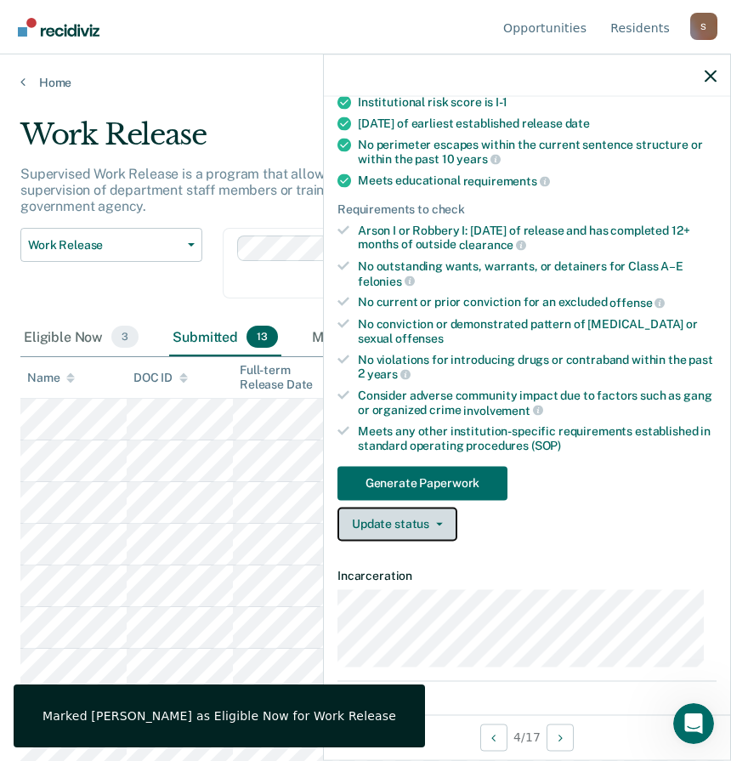
click at [428, 513] on button "Update status" at bounding box center [397, 524] width 120 height 34
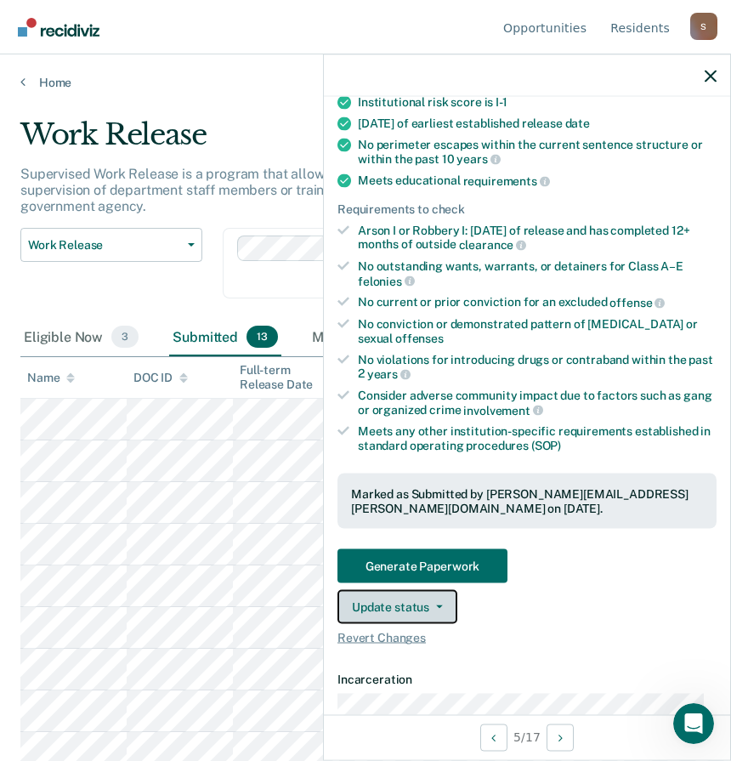
click at [378, 608] on button "Update status" at bounding box center [397, 607] width 120 height 34
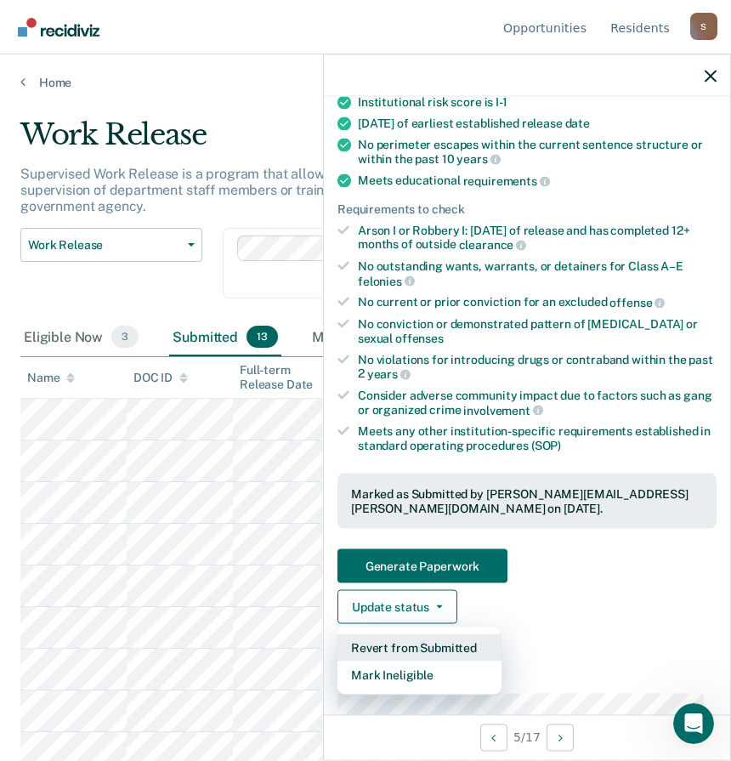
click at [411, 646] on button "Revert from Submitted" at bounding box center [419, 647] width 164 height 27
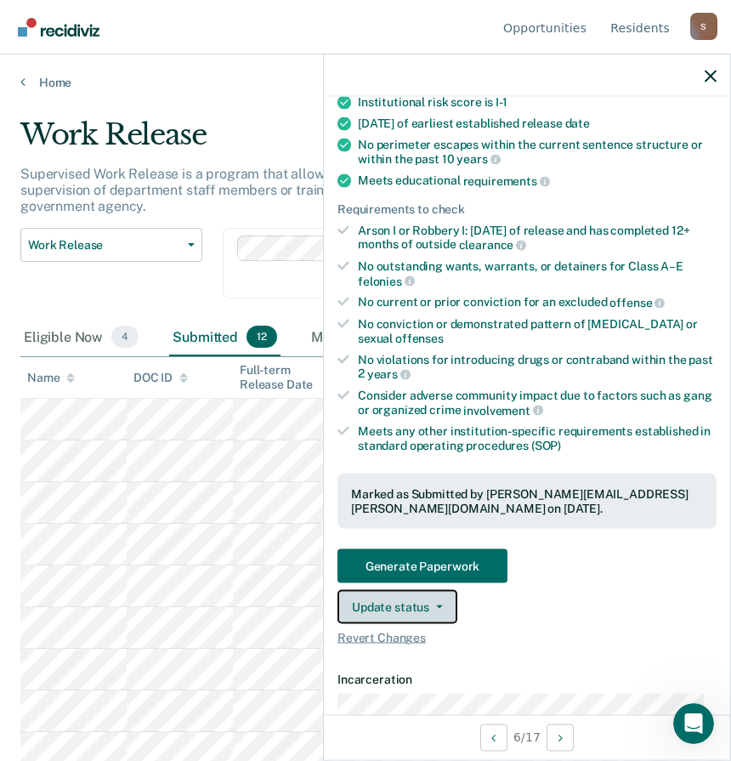
click at [426, 606] on button "Update status" at bounding box center [397, 607] width 120 height 34
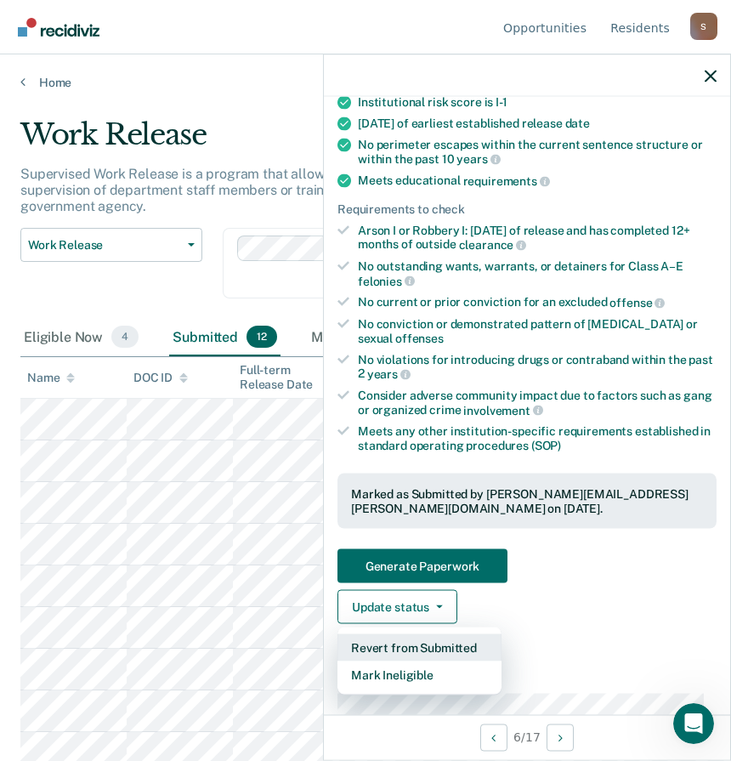
click at [419, 645] on button "Revert from Submitted" at bounding box center [419, 647] width 164 height 27
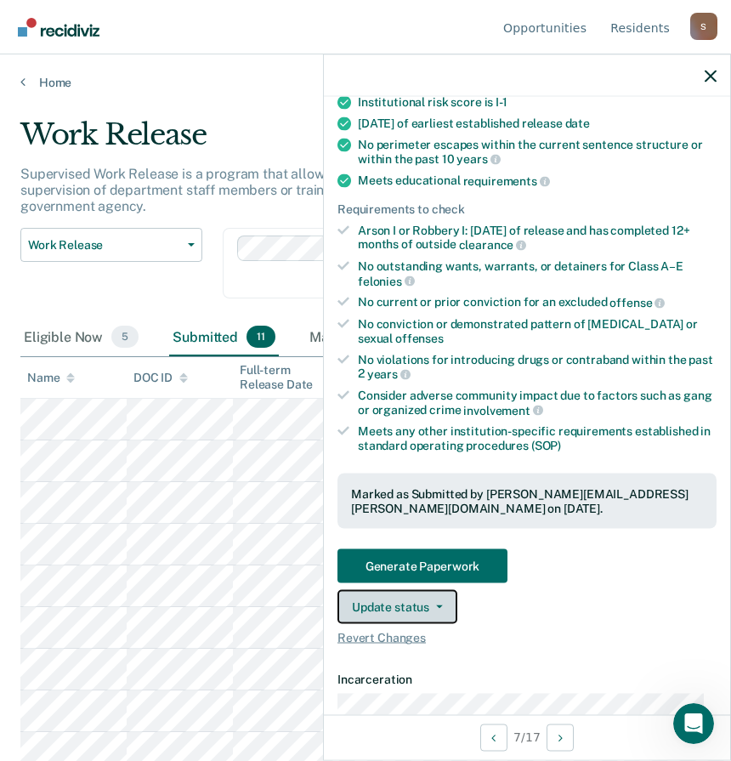
click at [443, 605] on button "Update status" at bounding box center [397, 607] width 120 height 34
click at [451, 606] on button "Update status" at bounding box center [397, 607] width 120 height 34
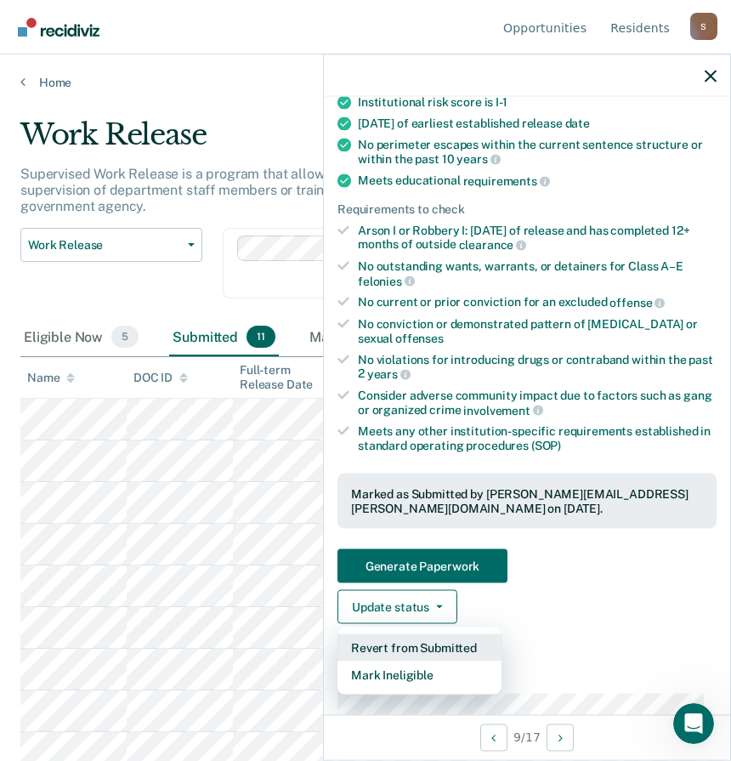
click at [416, 648] on button "Revert from Submitted" at bounding box center [419, 647] width 164 height 27
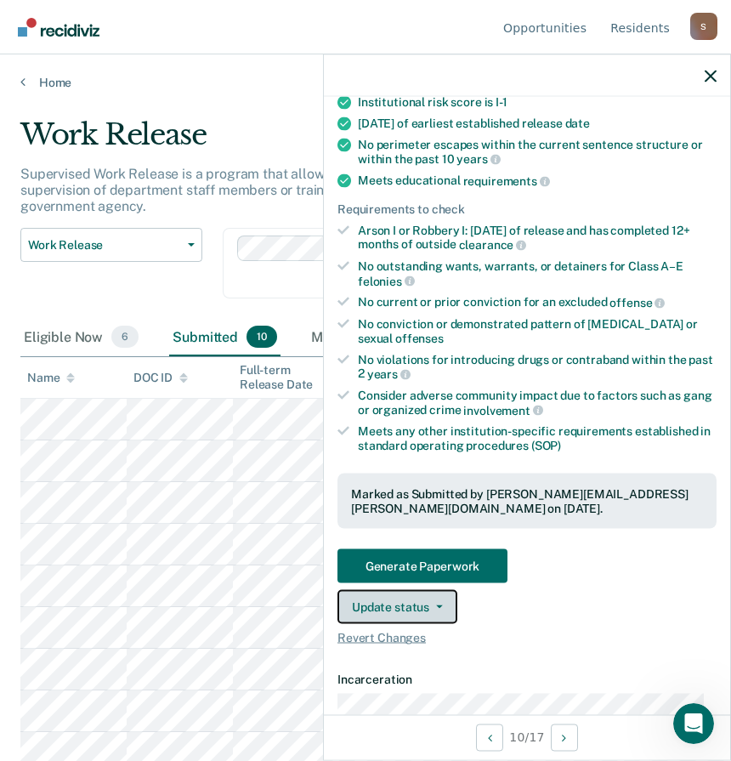
click at [407, 610] on button "Update status" at bounding box center [397, 607] width 120 height 34
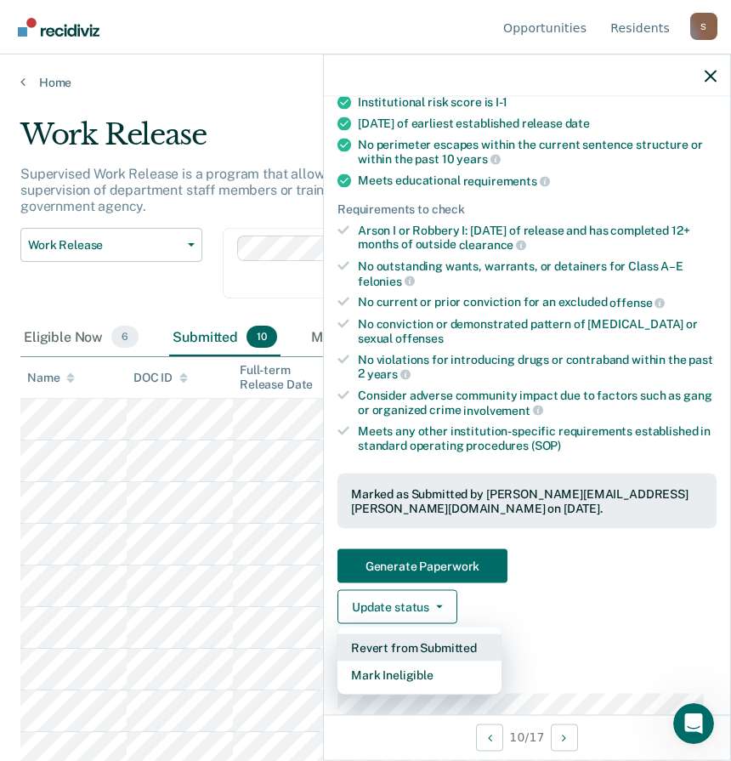
click at [398, 644] on button "Revert from Submitted" at bounding box center [419, 647] width 164 height 27
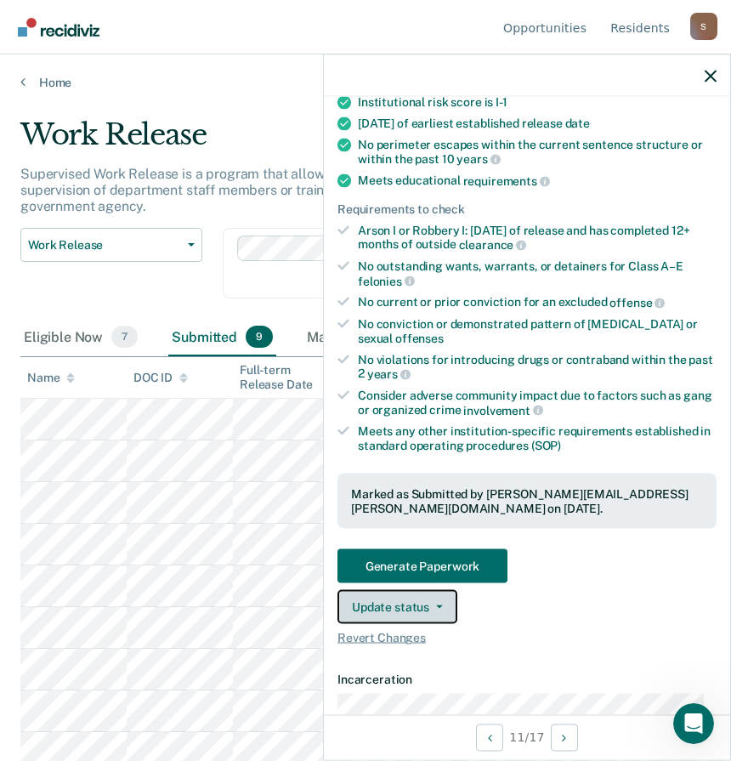
click at [423, 604] on button "Update status" at bounding box center [397, 607] width 120 height 34
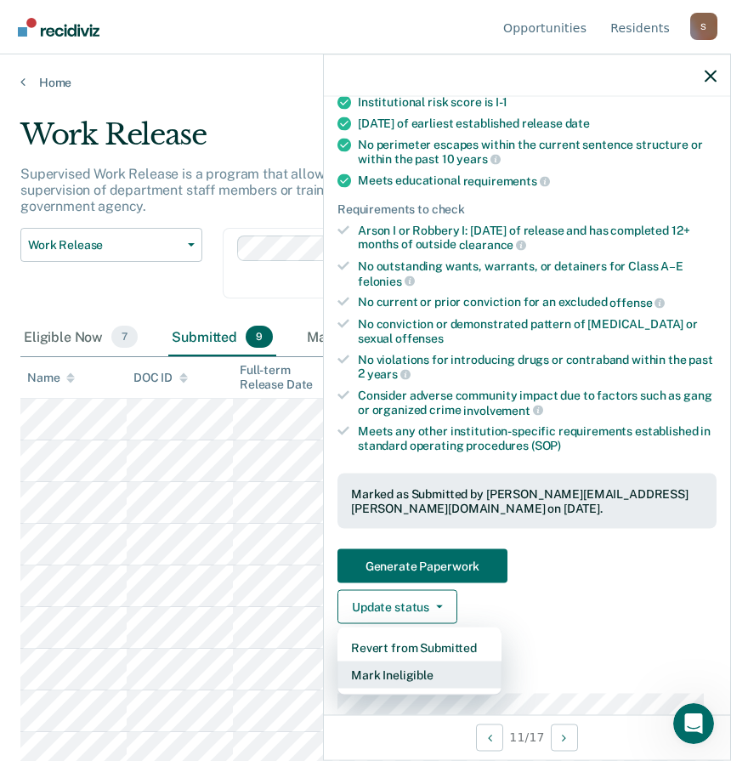
click at [402, 672] on button "Mark Ineligible" at bounding box center [419, 674] width 164 height 27
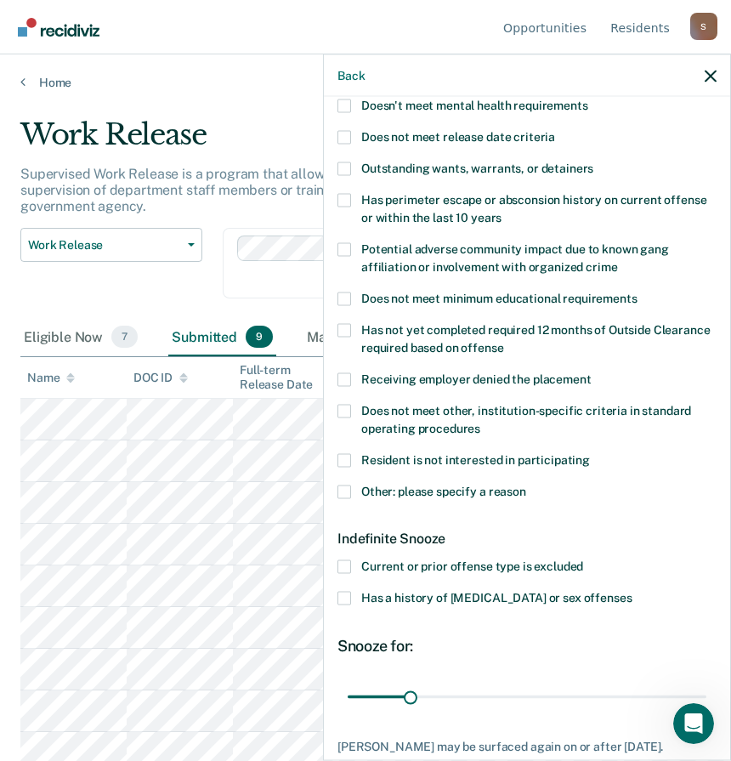
scroll to position [105, 0]
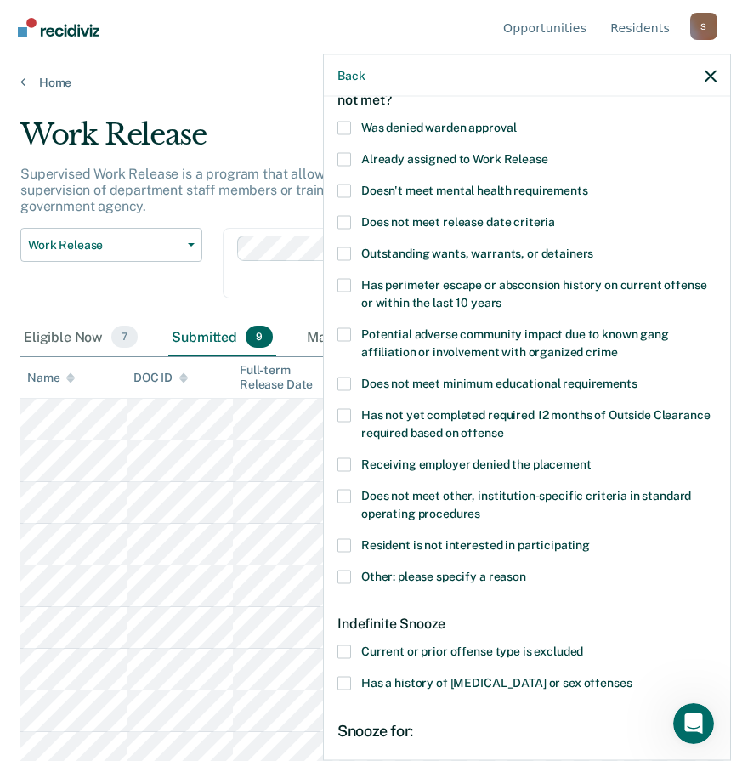
click at [346, 157] on span at bounding box center [344, 159] width 14 height 14
click at [548, 152] on input "Already assigned to Work Release" at bounding box center [548, 152] width 0 height 0
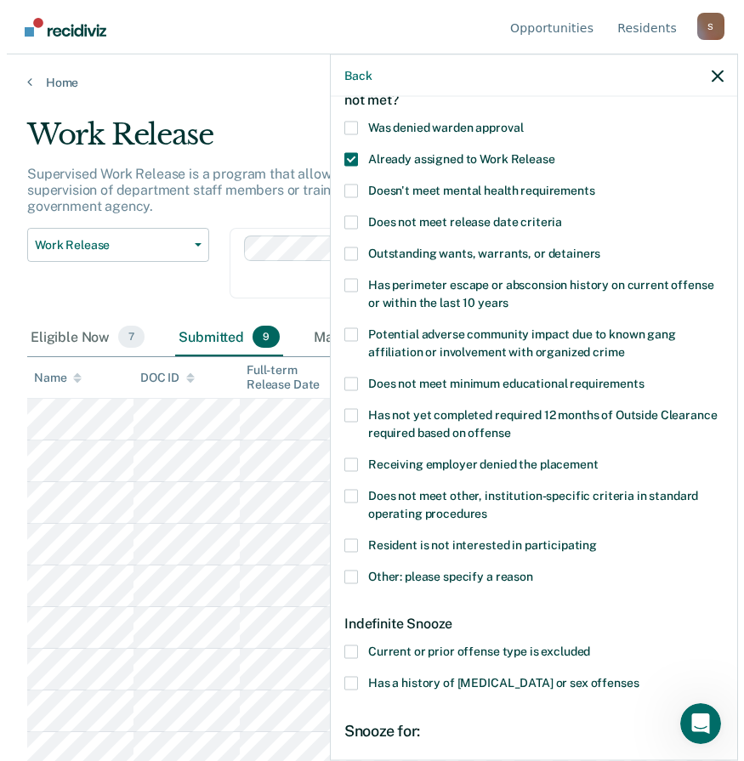
scroll to position [275, 0]
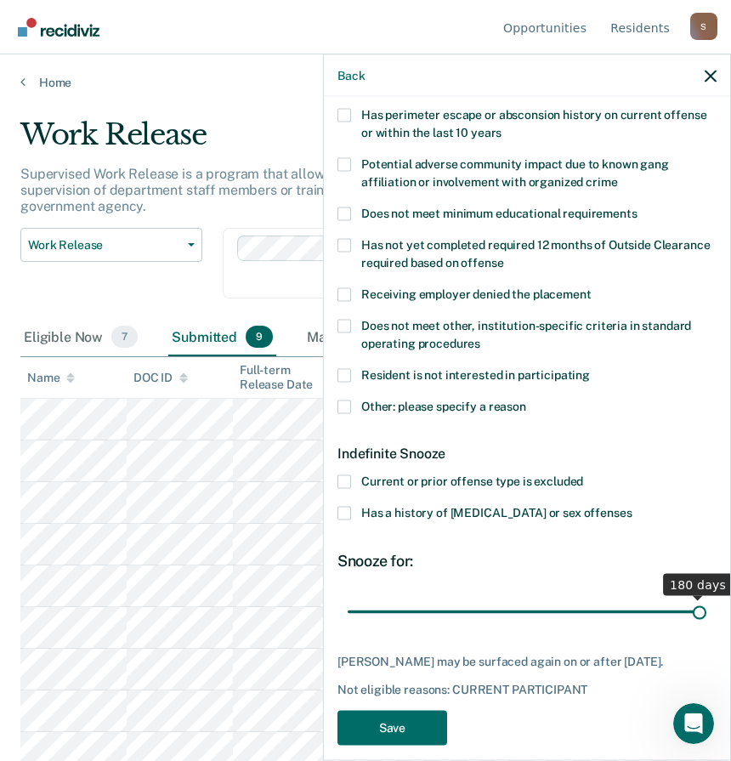
drag, startPoint x: 412, startPoint y: 607, endPoint x: 754, endPoint y: 610, distance: 341.7
type input "180"
click at [706, 610] on input "range" at bounding box center [527, 612] width 359 height 30
click at [386, 719] on button "Save" at bounding box center [392, 728] width 110 height 35
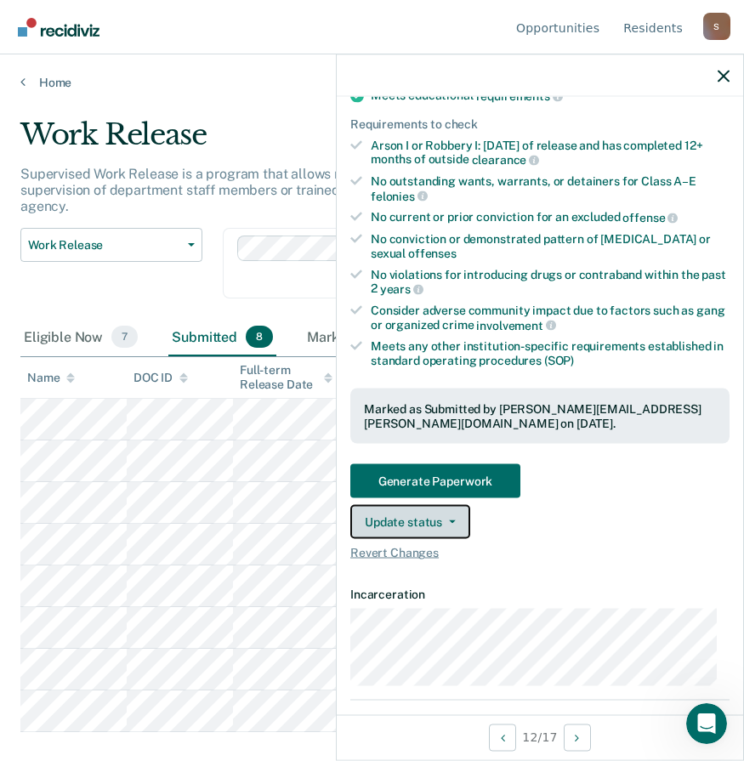
click at [428, 530] on button "Update status" at bounding box center [410, 522] width 120 height 34
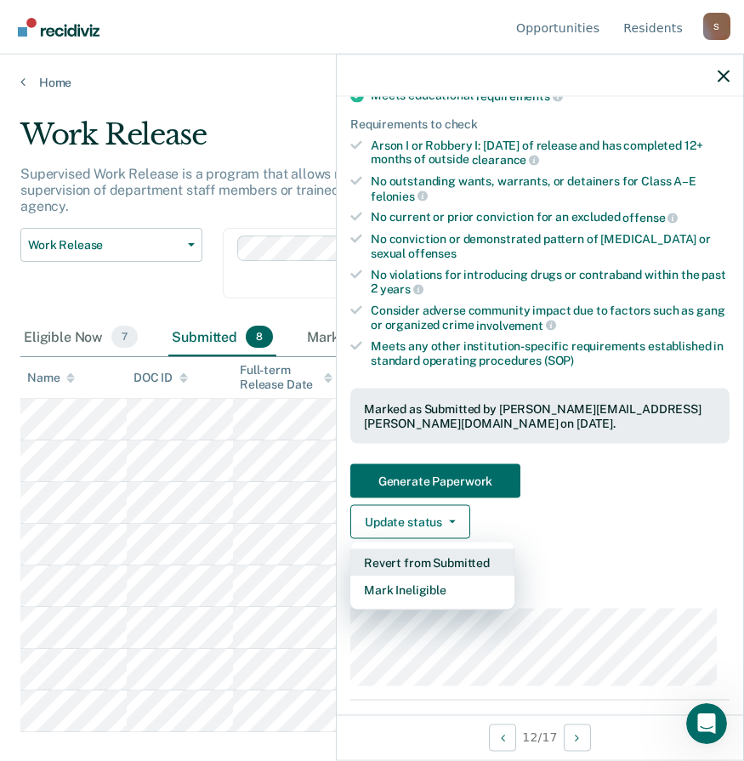
click at [451, 564] on button "Revert from Submitted" at bounding box center [432, 562] width 164 height 27
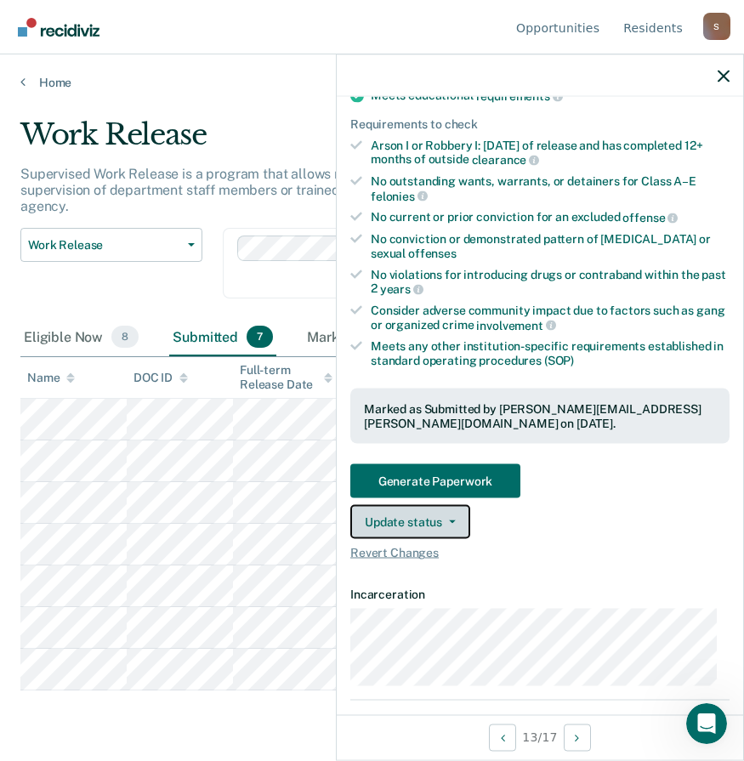
drag, startPoint x: 428, startPoint y: 519, endPoint x: 447, endPoint y: 516, distance: 19.8
click at [428, 519] on button "Update status" at bounding box center [410, 522] width 120 height 34
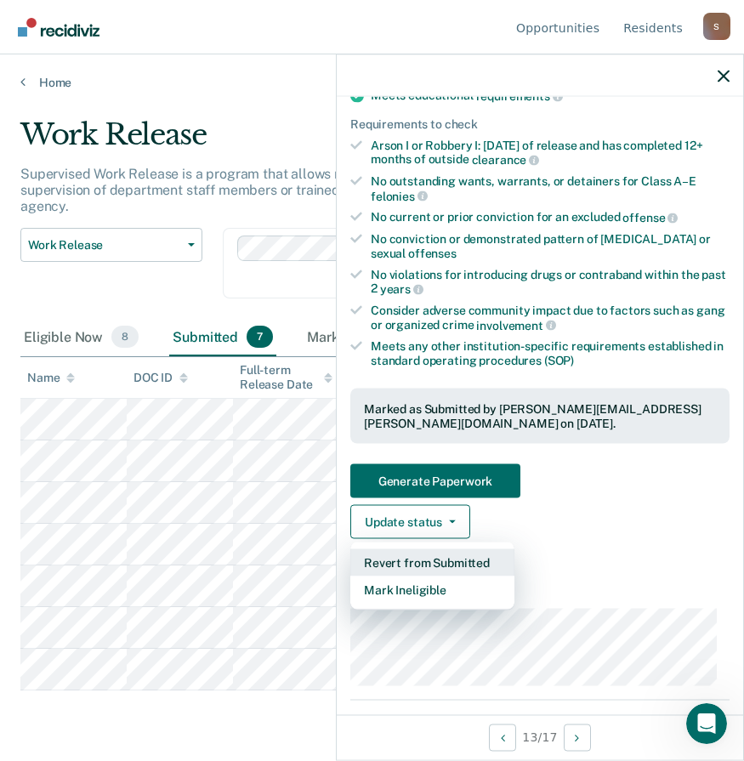
click at [417, 558] on button "Revert from Submitted" at bounding box center [432, 562] width 164 height 27
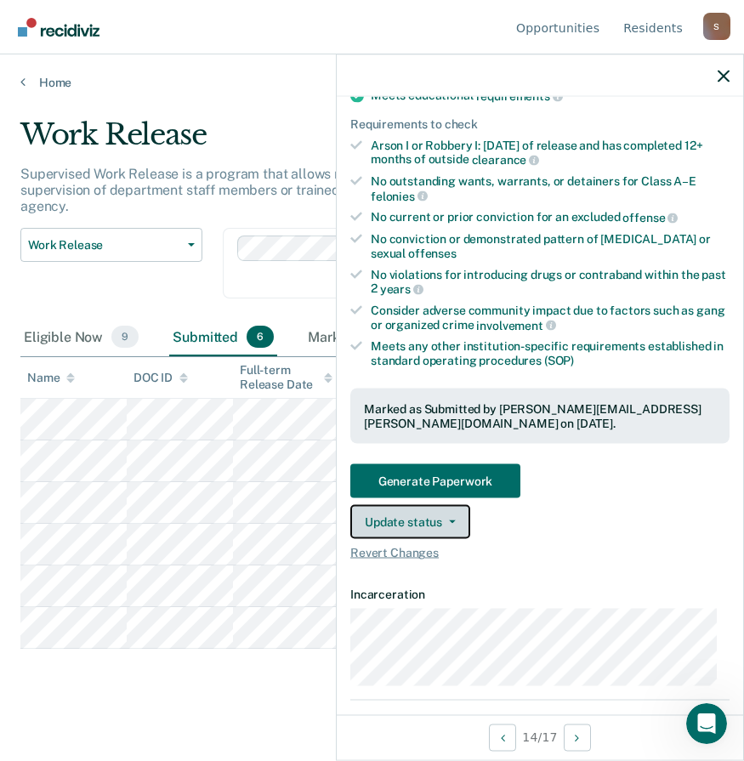
click at [388, 516] on button "Update status" at bounding box center [410, 522] width 120 height 34
click at [408, 519] on button "Update status" at bounding box center [410, 522] width 120 height 34
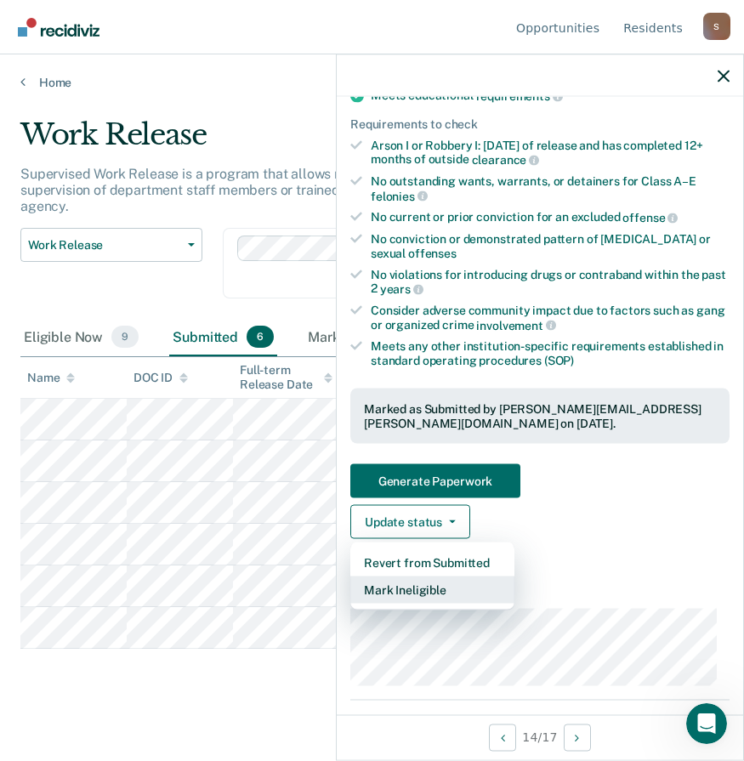
click at [420, 586] on button "Mark Ineligible" at bounding box center [432, 589] width 164 height 27
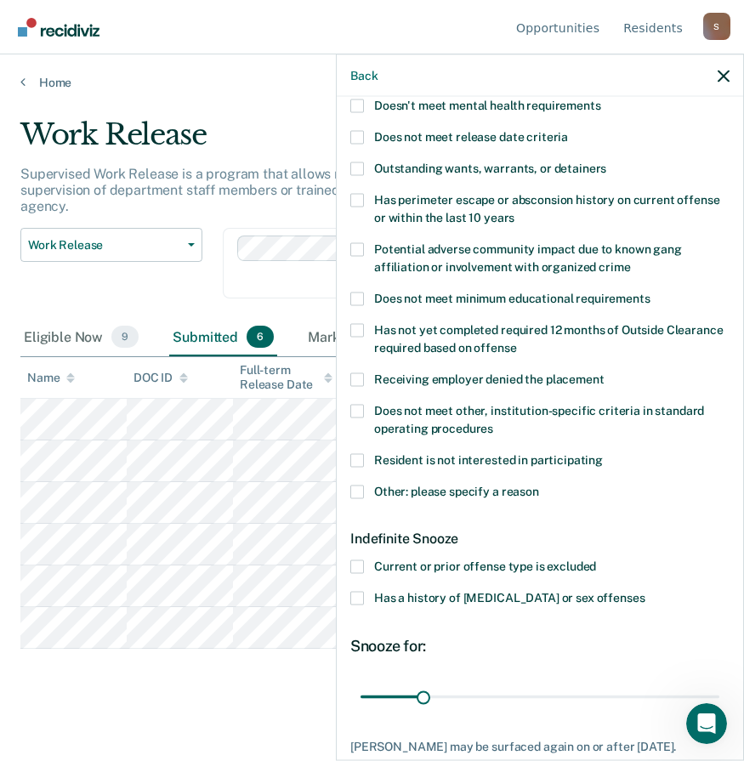
scroll to position [20, 0]
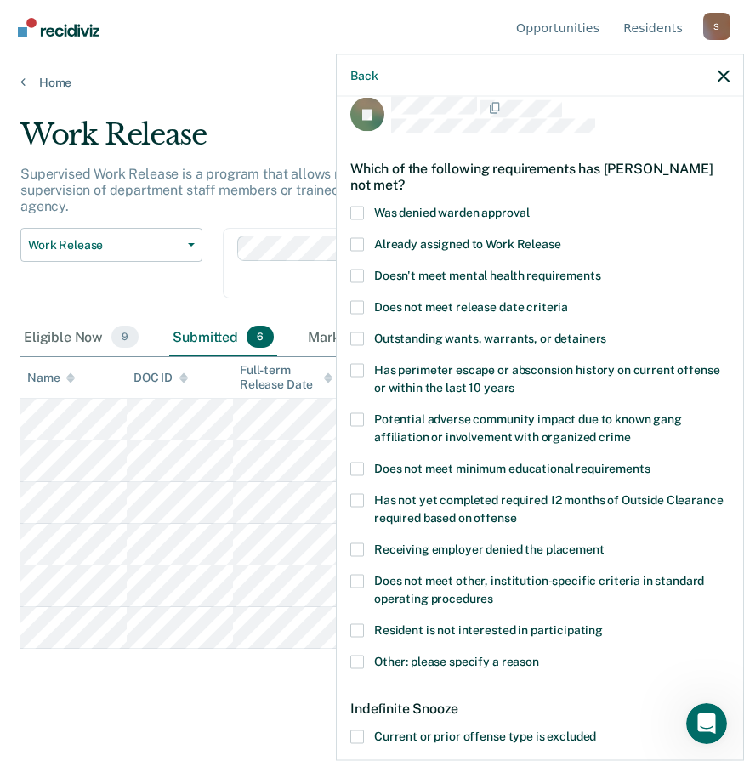
click at [357, 241] on span at bounding box center [357, 244] width 14 height 14
click at [561, 237] on input "Already assigned to Work Release" at bounding box center [561, 237] width 0 height 0
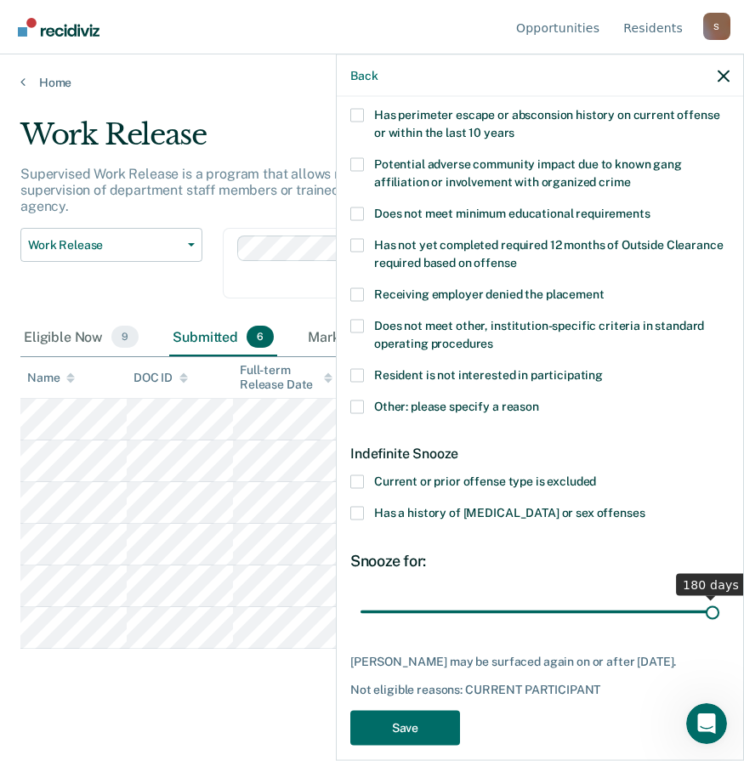
drag, startPoint x: 422, startPoint y: 609, endPoint x: 698, endPoint y: 615, distance: 275.5
type input "180"
click at [719, 597] on input "range" at bounding box center [539, 612] width 359 height 30
click at [407, 725] on button "Save" at bounding box center [405, 728] width 110 height 35
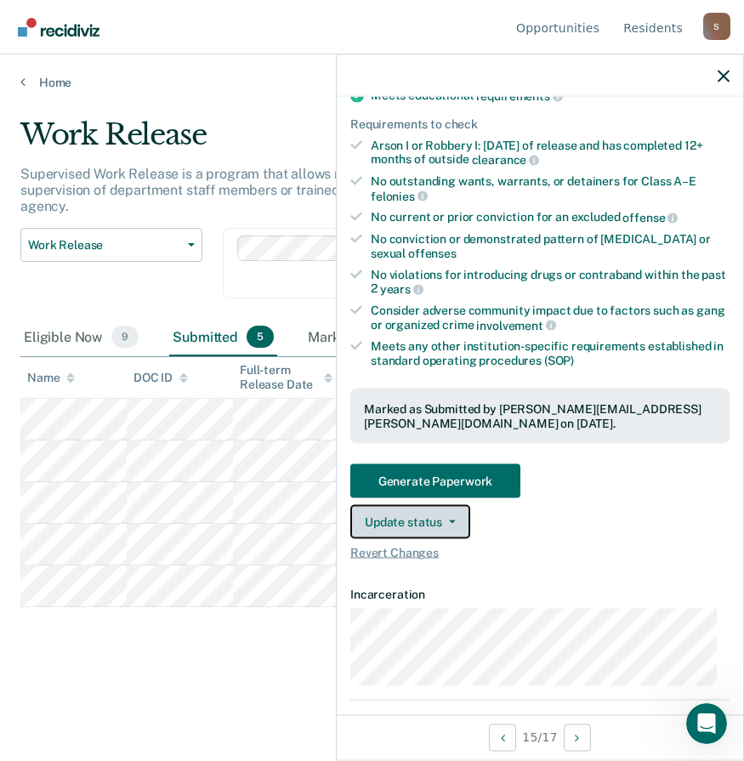
click at [413, 520] on button "Update status" at bounding box center [410, 522] width 120 height 34
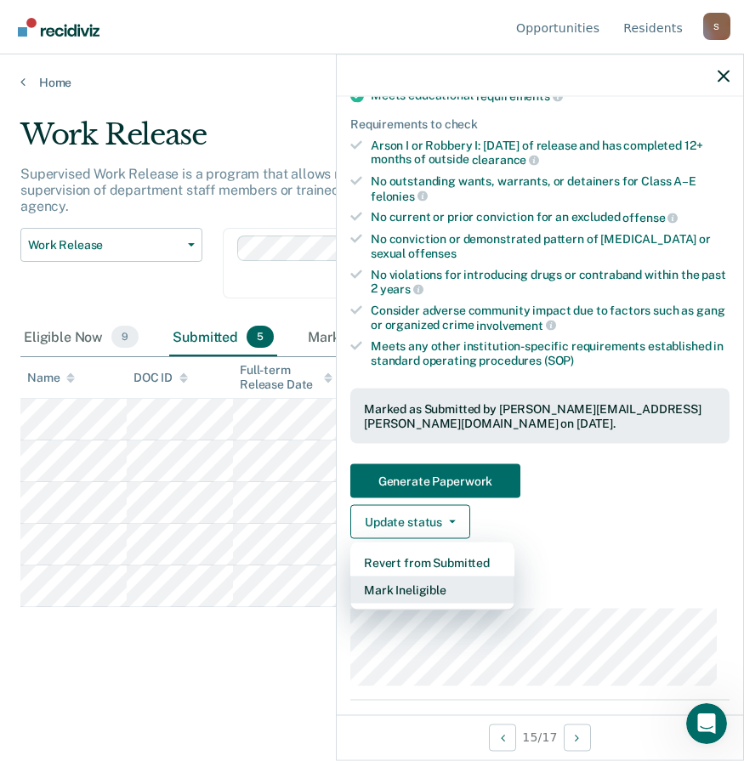
click at [417, 586] on button "Mark Ineligible" at bounding box center [432, 589] width 164 height 27
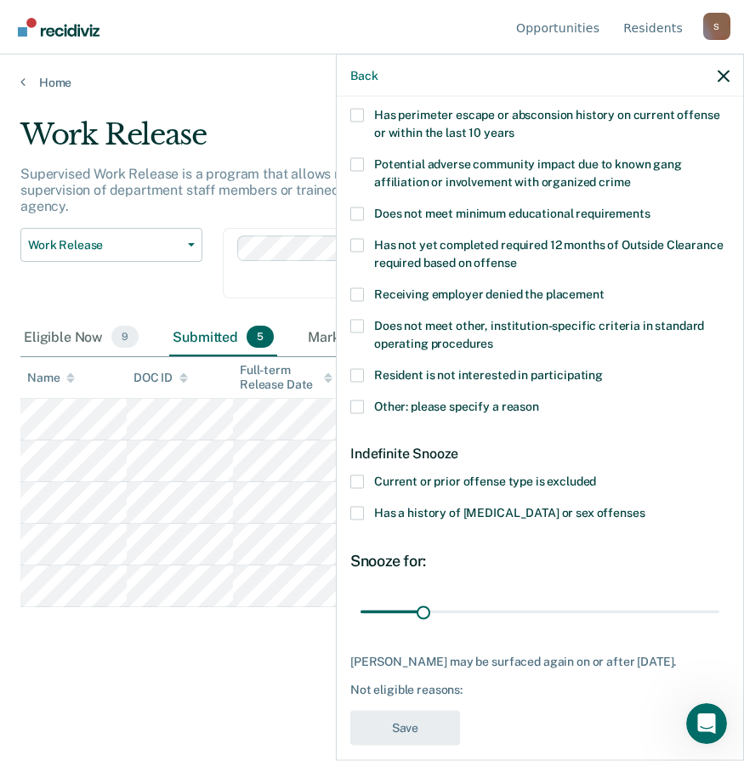
click at [360, 404] on span at bounding box center [357, 407] width 14 height 14
click at [539, 400] on input "Other: please specify a reason" at bounding box center [539, 400] width 0 height 0
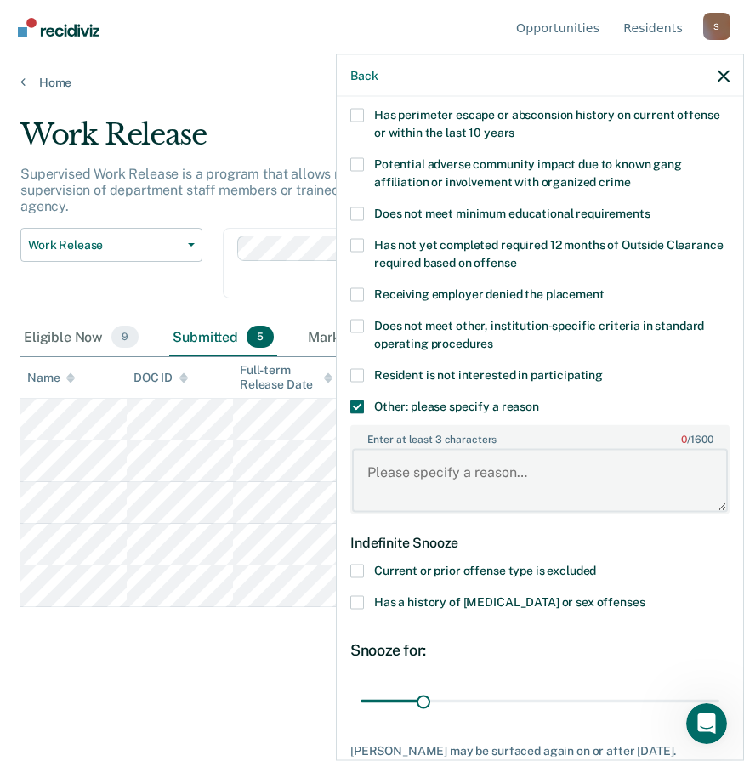
click at [414, 479] on textarea "Enter at least 3 characters 0 / 1600" at bounding box center [540, 480] width 376 height 63
paste textarea "Event Date Event Description [DATE] /o/ work release application denied for abs…"
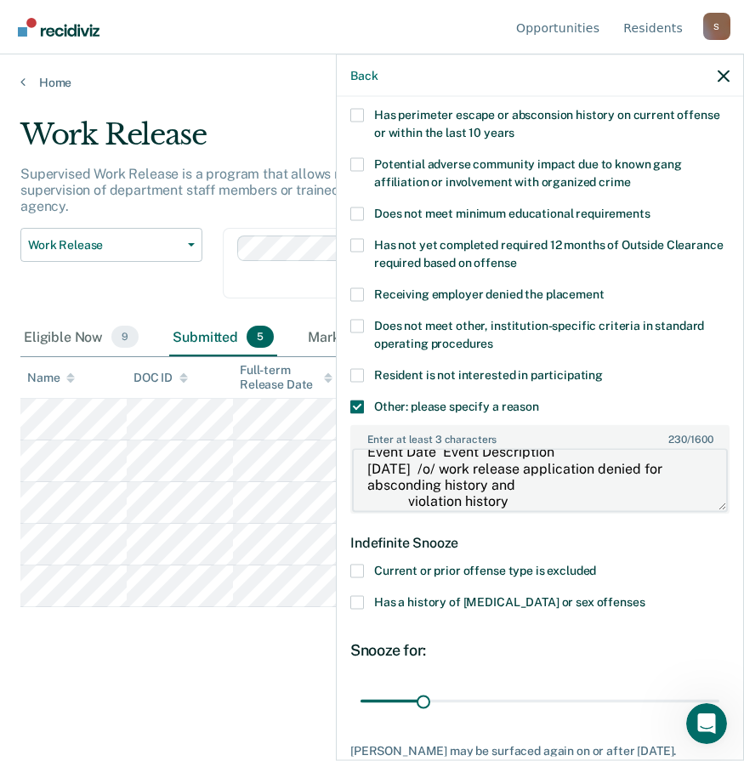
scroll to position [396, 0]
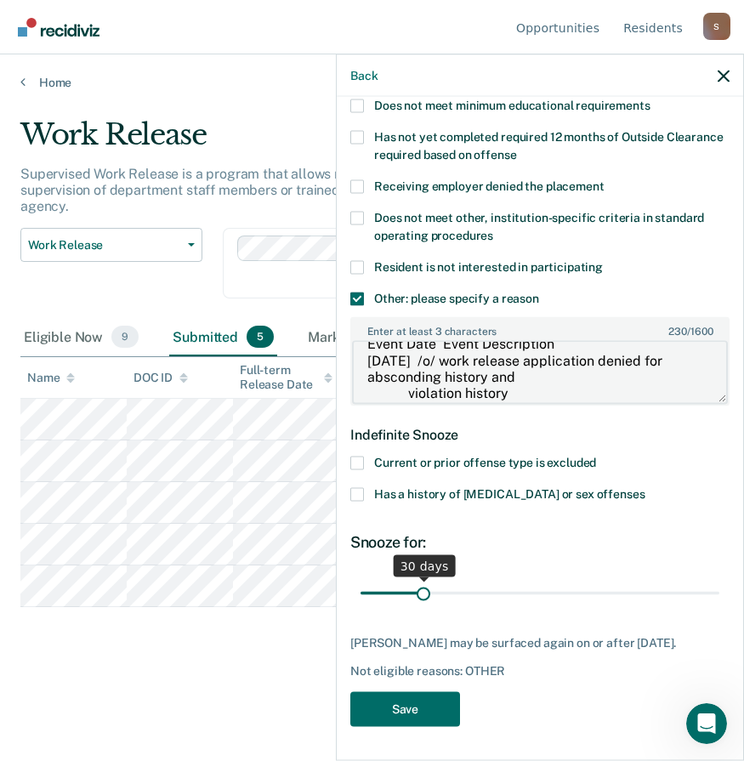
type textarea "Event Date Event Description [DATE] /o/ work release application denied for abs…"
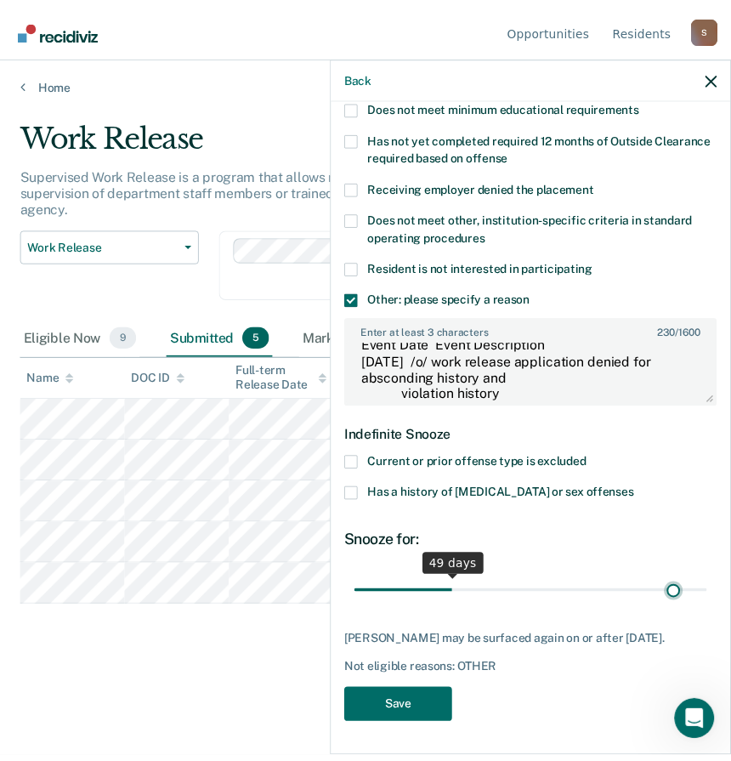
scroll to position [382, 0]
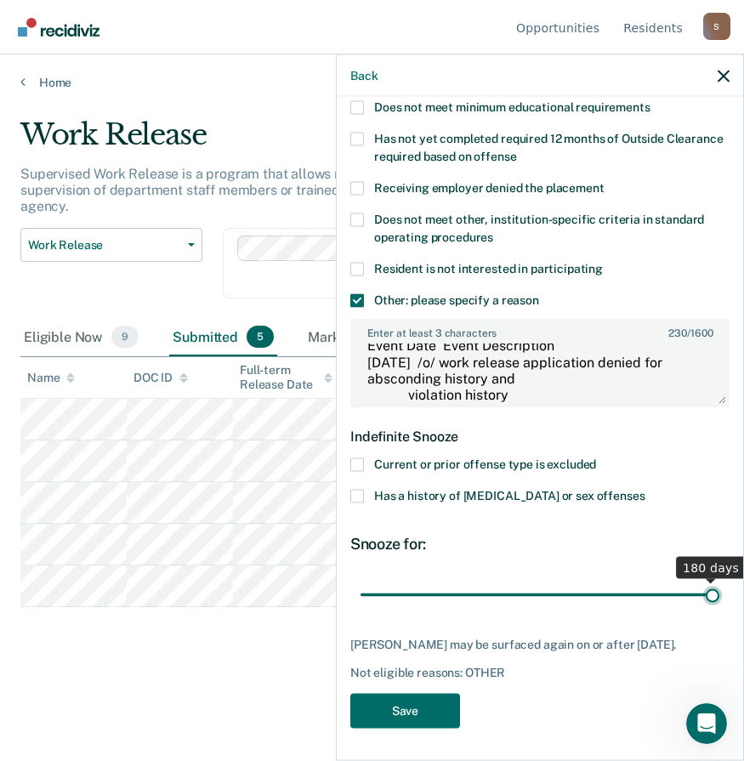
drag, startPoint x: 422, startPoint y: 576, endPoint x: 724, endPoint y: 554, distance: 303.4
type input "180"
click at [719, 580] on input "range" at bounding box center [539, 595] width 359 height 30
click at [396, 716] on button "Save" at bounding box center [405, 710] width 110 height 35
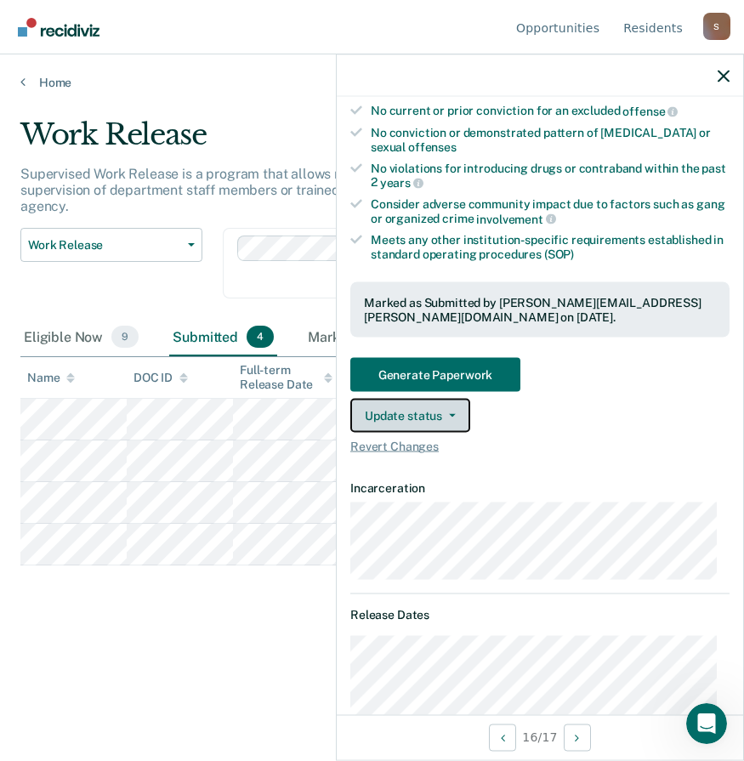
click at [398, 414] on button "Update status" at bounding box center [410, 416] width 120 height 34
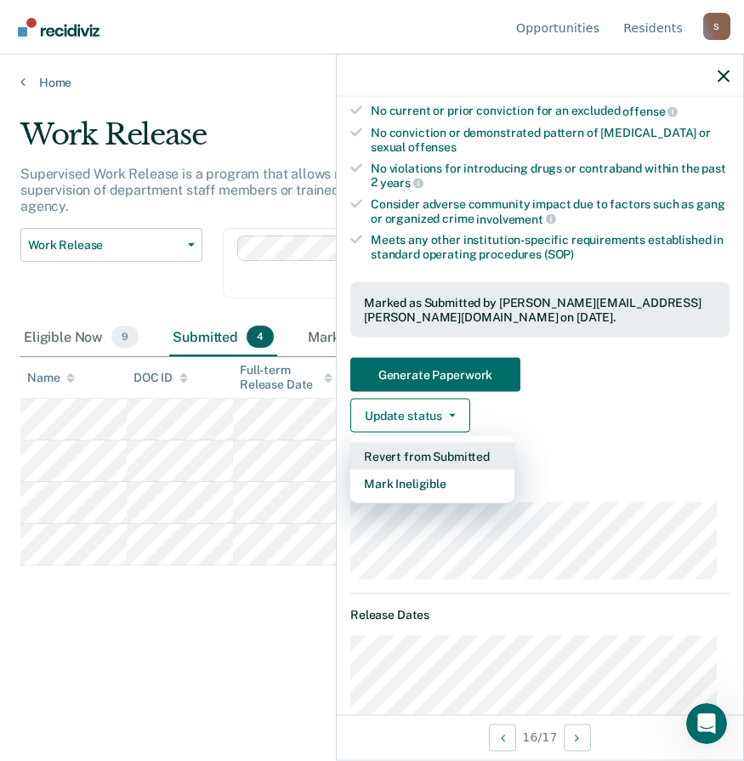
click at [423, 455] on button "Revert from Submitted" at bounding box center [432, 456] width 164 height 27
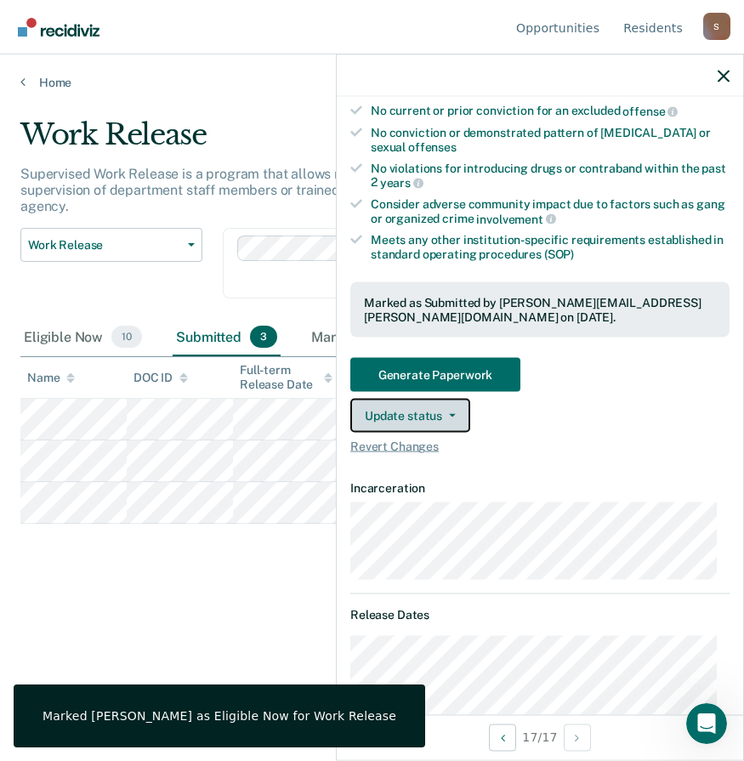
click at [437, 409] on button "Update status" at bounding box center [410, 416] width 120 height 34
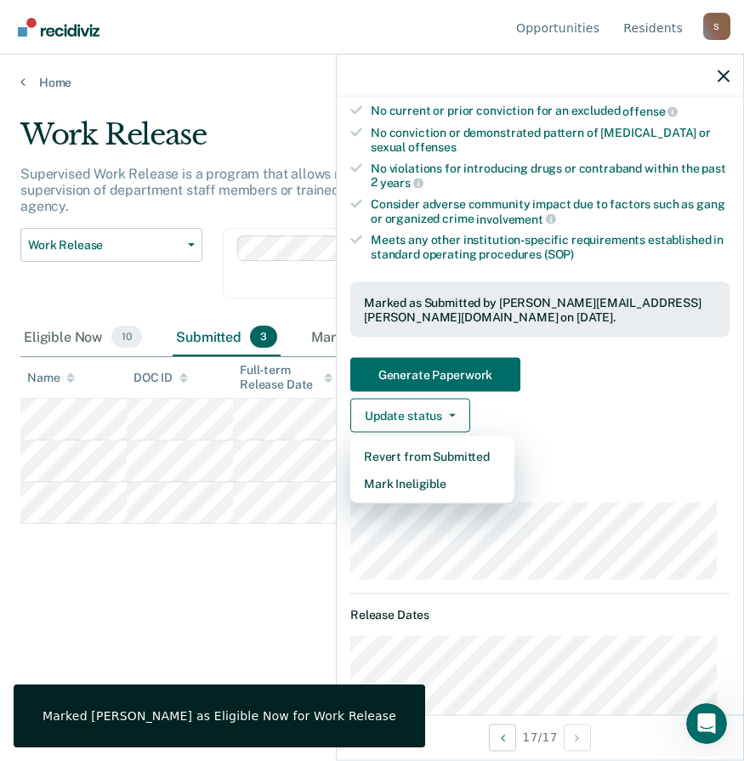
click at [644, 445] on span "Revert Changes" at bounding box center [539, 446] width 379 height 14
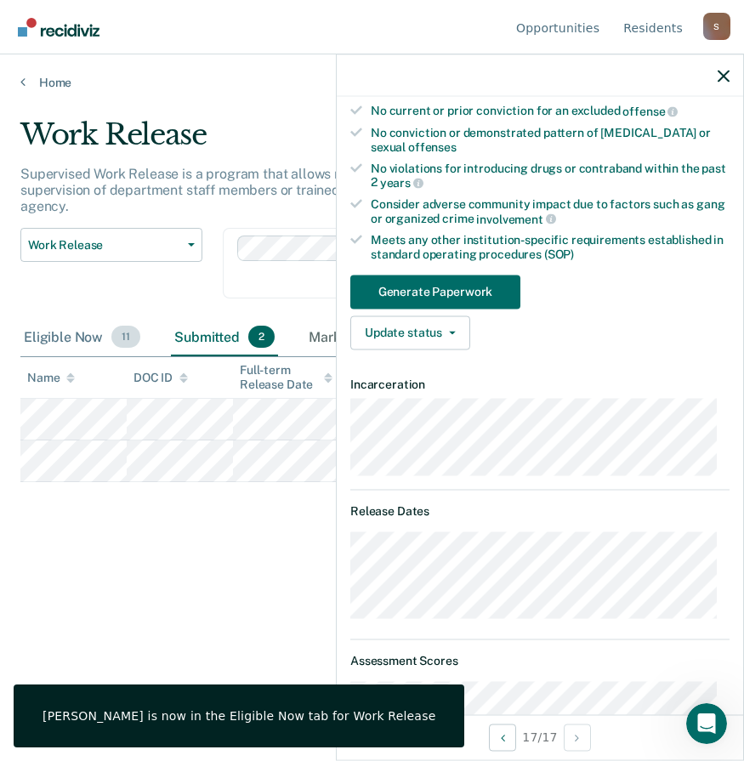
click at [80, 339] on div "Eligible Now 11" at bounding box center [81, 337] width 123 height 37
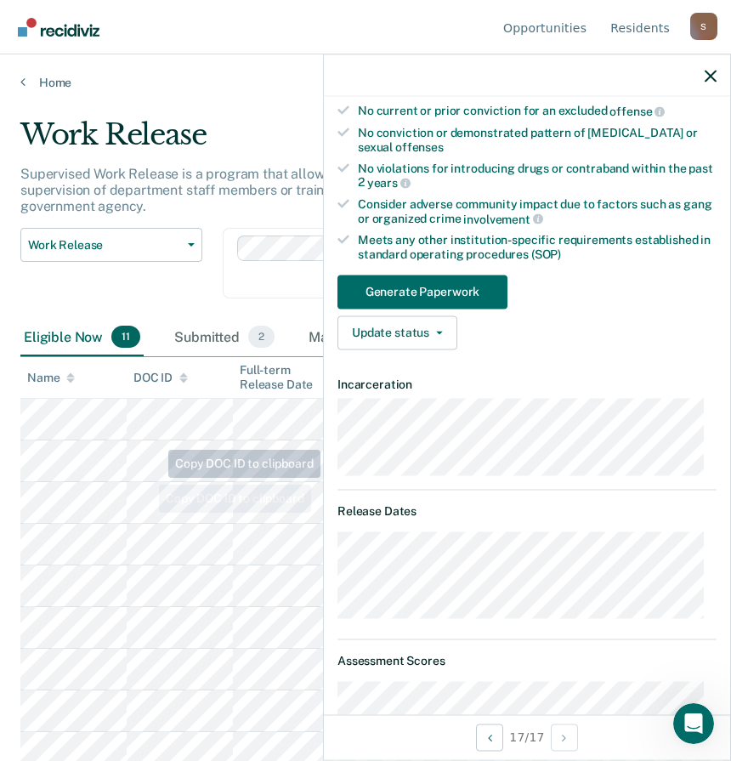
scroll to position [96, 0]
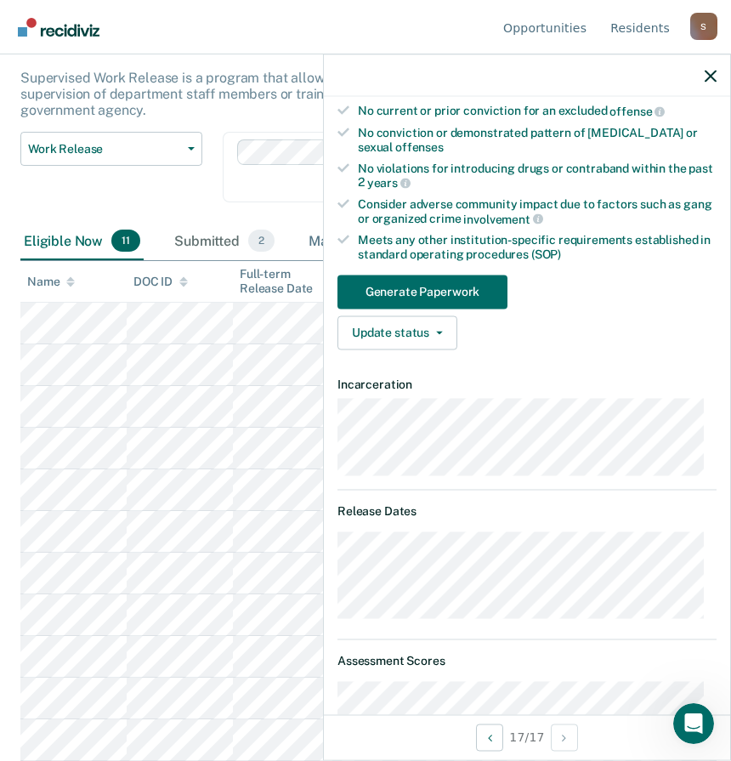
click at [317, 242] on div "Marked Ineligible 27" at bounding box center [383, 241] width 156 height 37
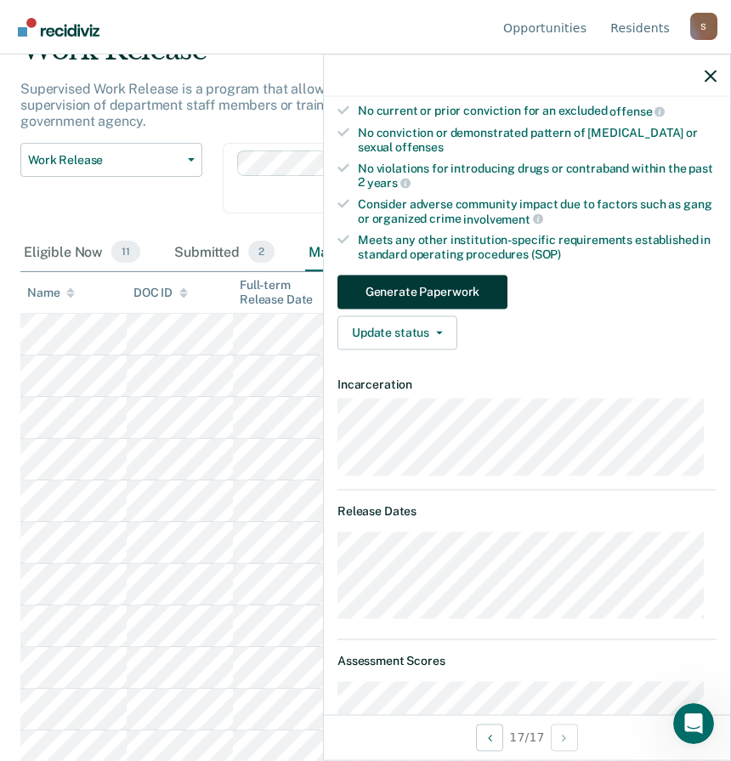
scroll to position [255, 0]
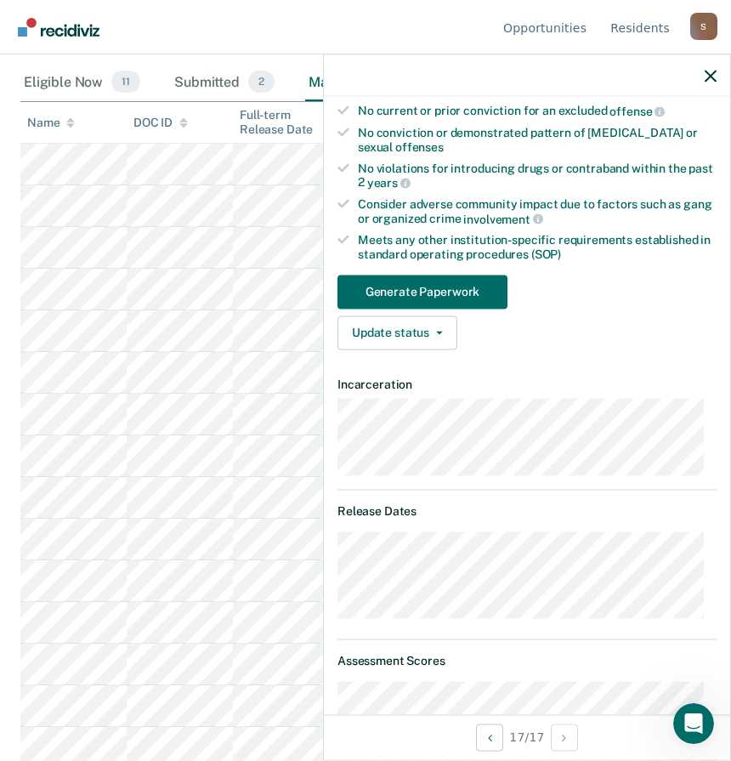
click at [207, 76] on div "Submitted 2" at bounding box center [224, 82] width 107 height 37
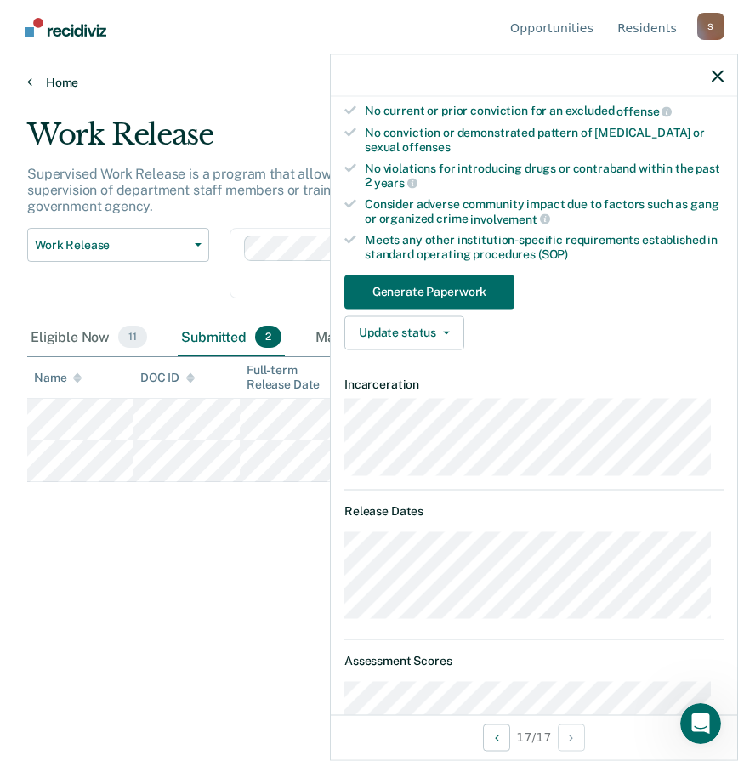
scroll to position [0, 0]
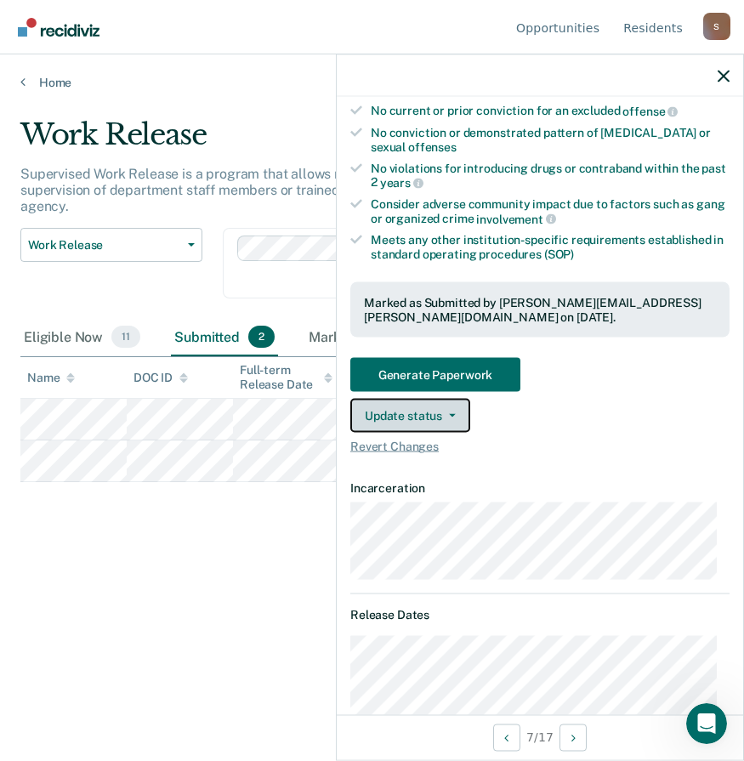
click at [403, 412] on button "Update status" at bounding box center [410, 416] width 120 height 34
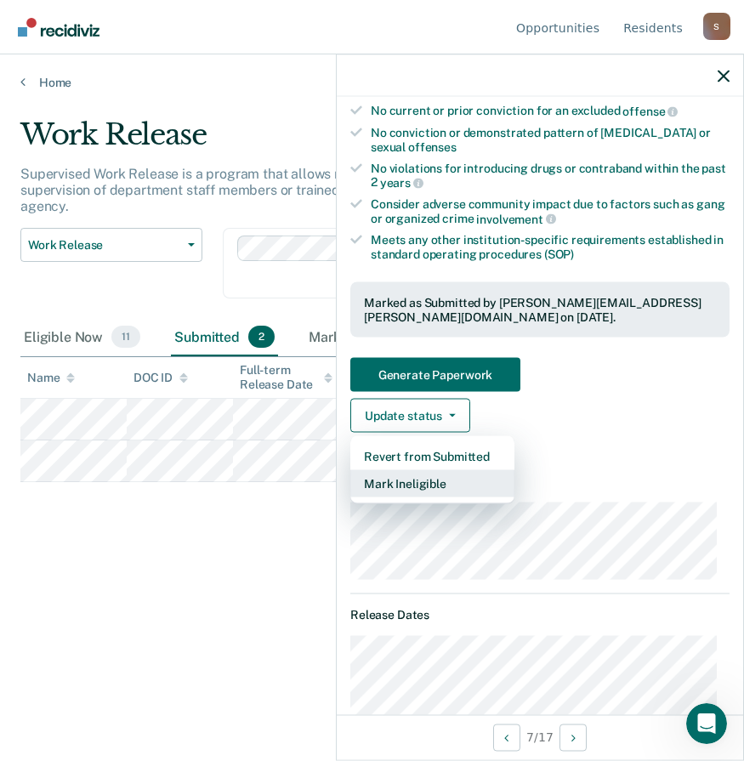
click at [410, 482] on button "Mark Ineligible" at bounding box center [432, 483] width 164 height 27
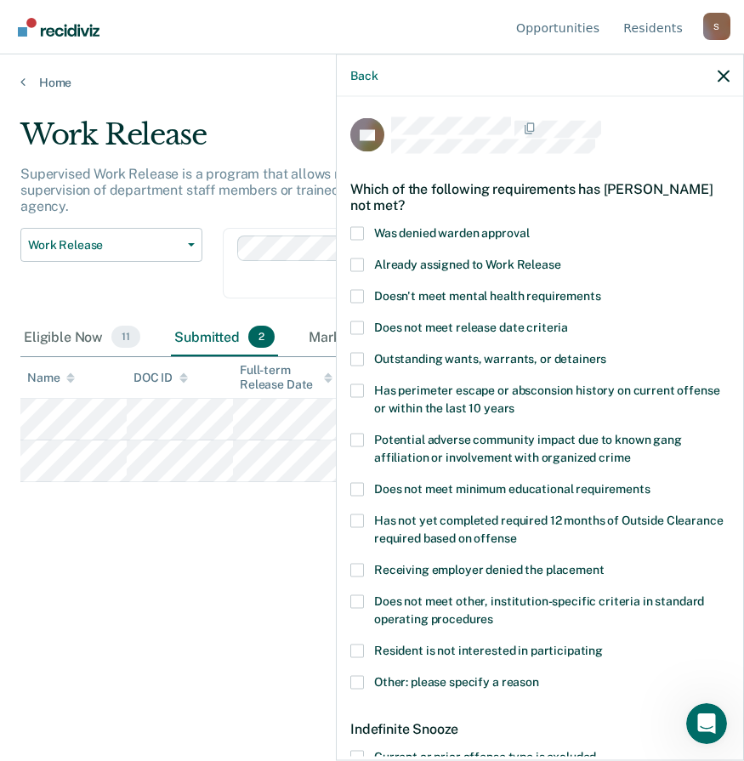
click at [355, 264] on span at bounding box center [357, 265] width 14 height 14
click at [561, 258] on input "Already assigned to Work Release" at bounding box center [561, 258] width 0 height 0
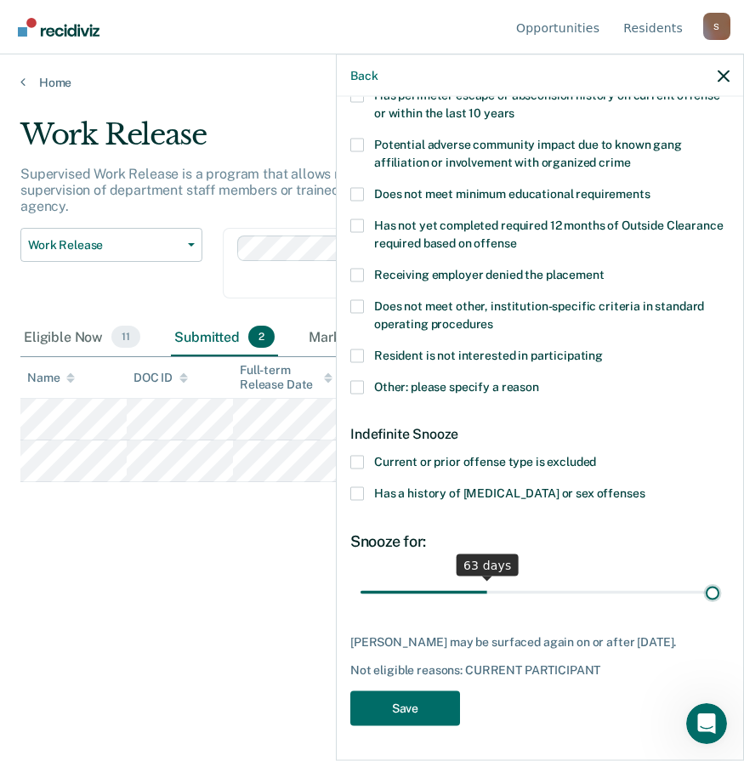
scroll to position [292, 0]
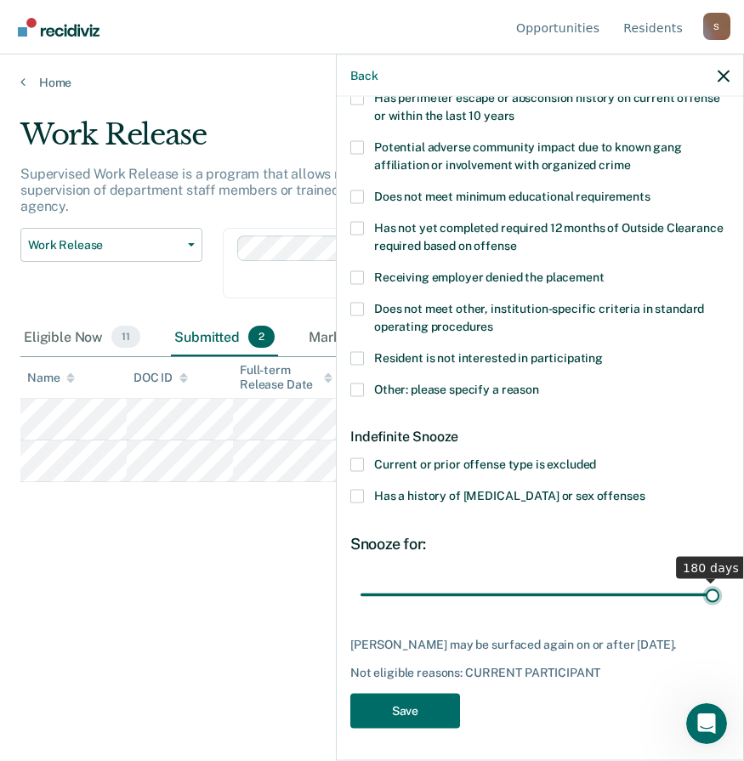
drag, startPoint x: 421, startPoint y: 580, endPoint x: 761, endPoint y: 563, distance: 340.5
type input "180"
click at [719, 580] on input "range" at bounding box center [539, 595] width 359 height 30
click at [449, 710] on button "Save" at bounding box center [405, 711] width 110 height 35
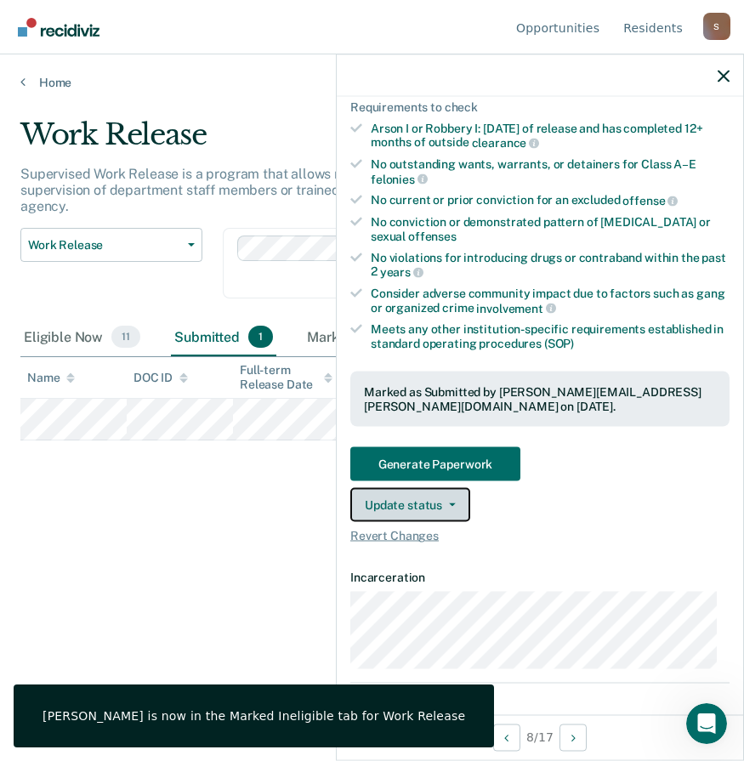
click at [408, 505] on button "Update status" at bounding box center [410, 505] width 120 height 34
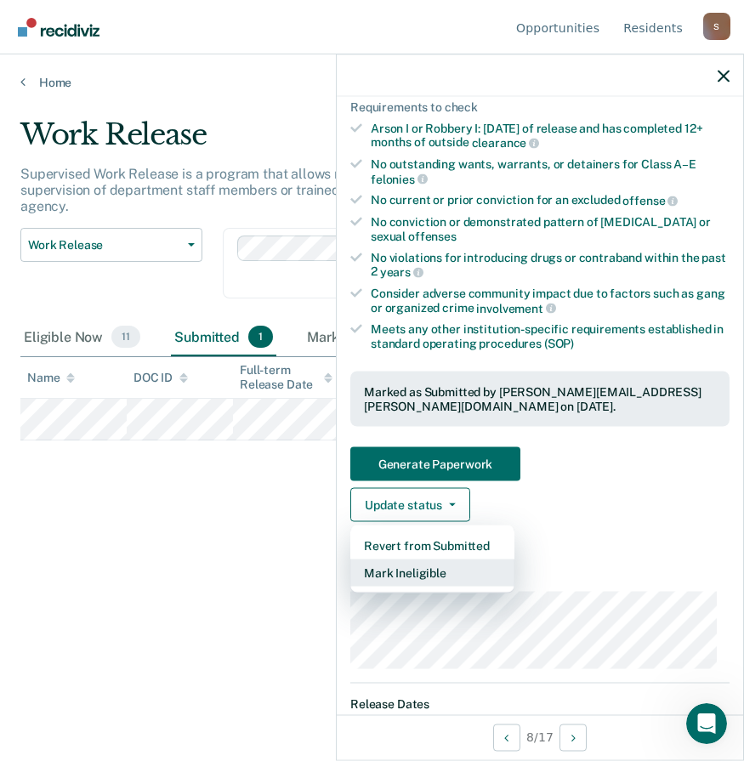
click at [400, 574] on button "Mark Ineligible" at bounding box center [432, 572] width 164 height 27
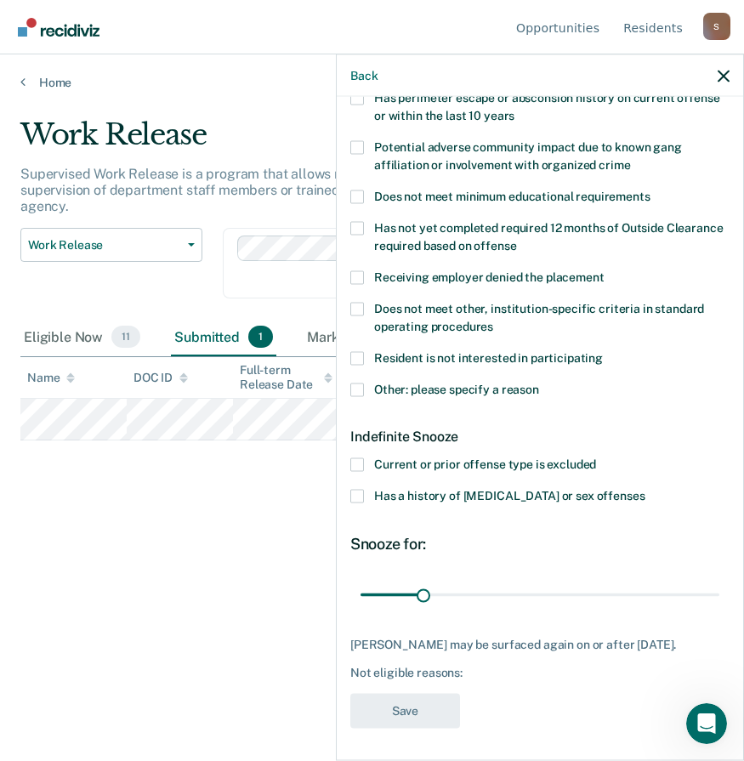
scroll to position [122, 0]
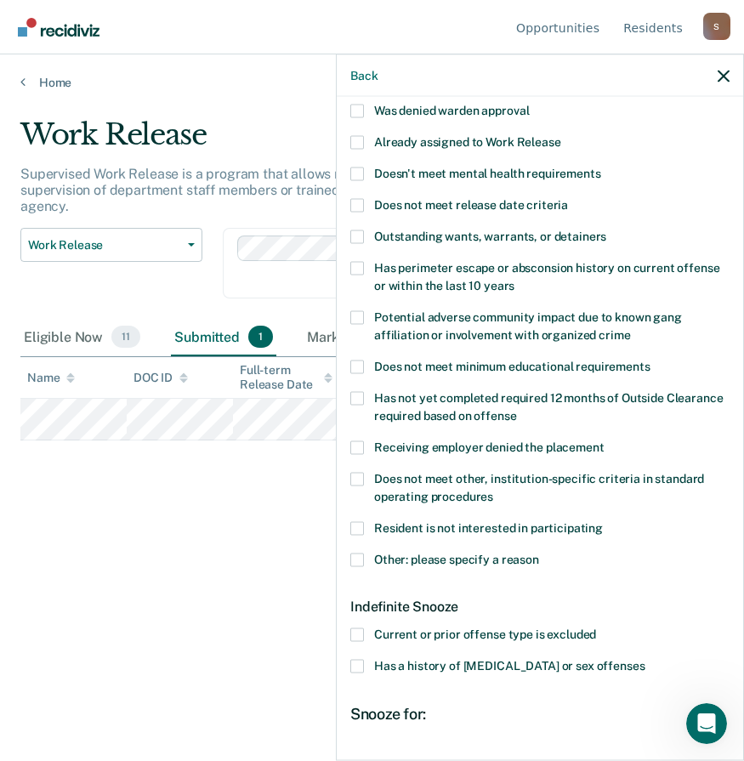
click at [358, 140] on span at bounding box center [357, 142] width 14 height 14
click at [561, 135] on input "Already assigned to Work Release" at bounding box center [561, 135] width 0 height 0
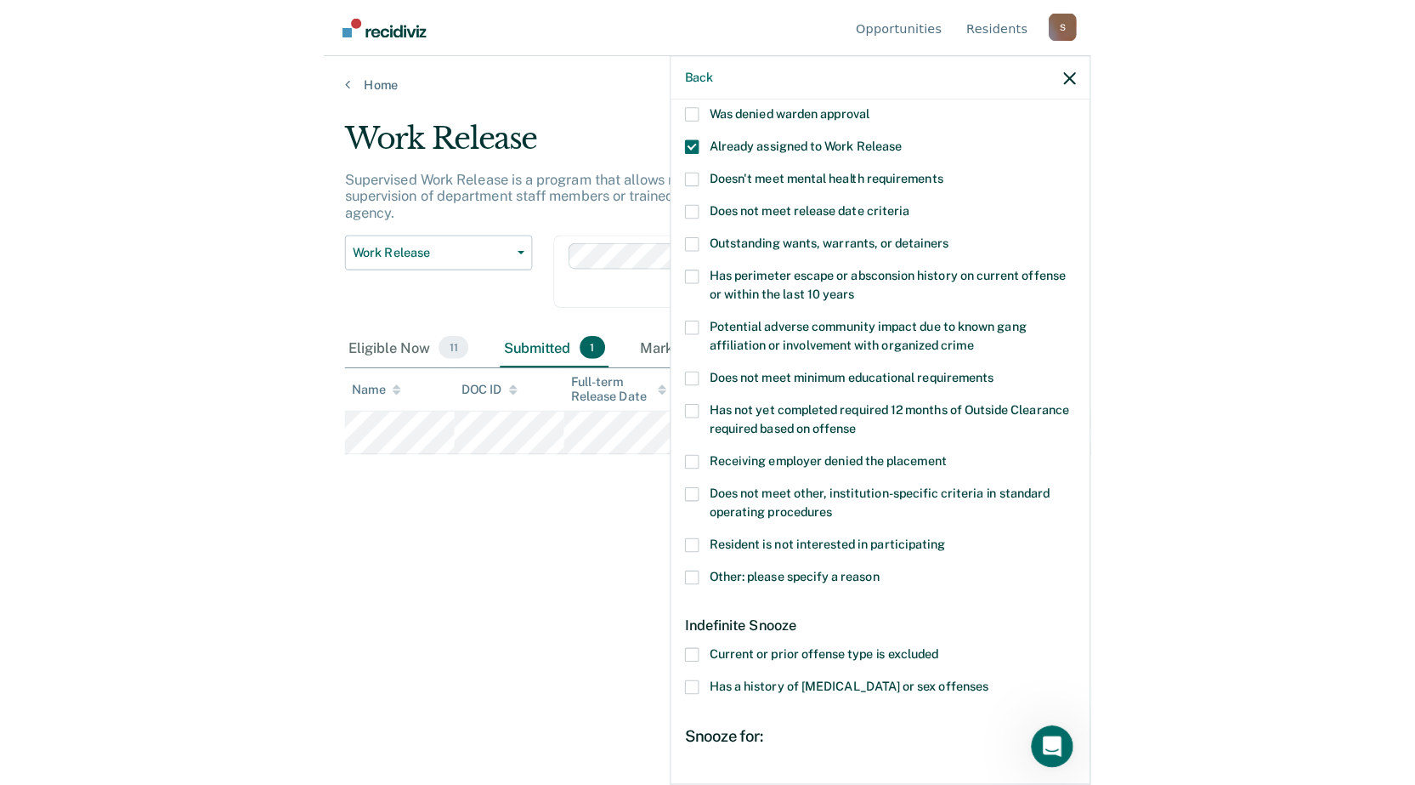
scroll to position [292, 0]
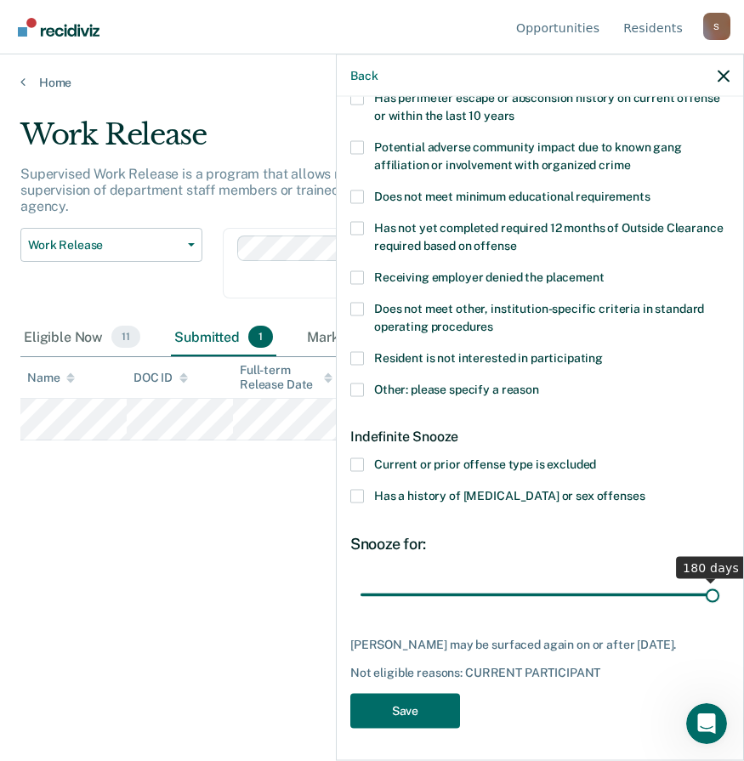
drag, startPoint x: 418, startPoint y: 592, endPoint x: 844, endPoint y: 562, distance: 427.0
type input "180"
click at [719, 580] on input "range" at bounding box center [539, 595] width 359 height 30
click at [398, 714] on button "Save" at bounding box center [405, 711] width 110 height 35
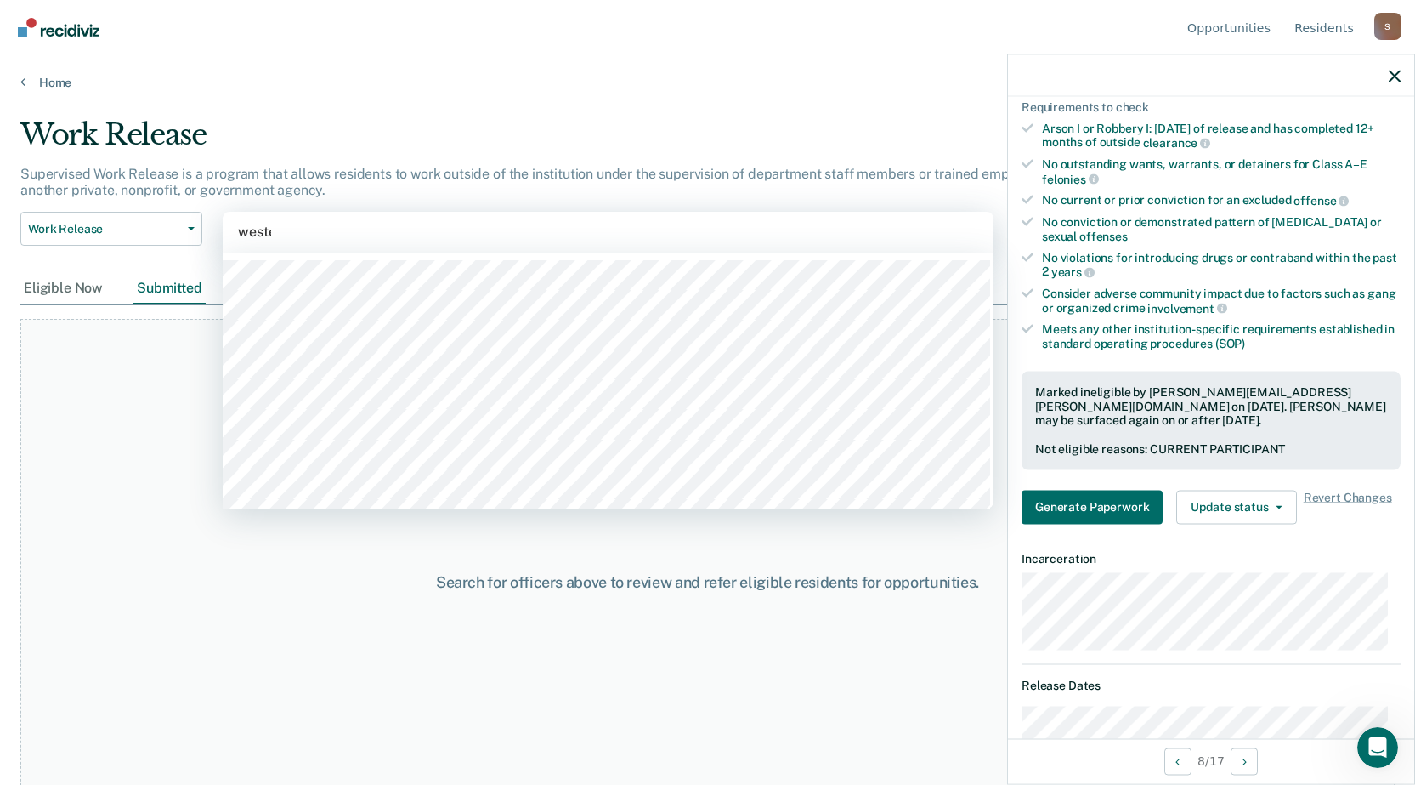
type input "[PERSON_NAME]"
